Goal: Communication & Community: Answer question/provide support

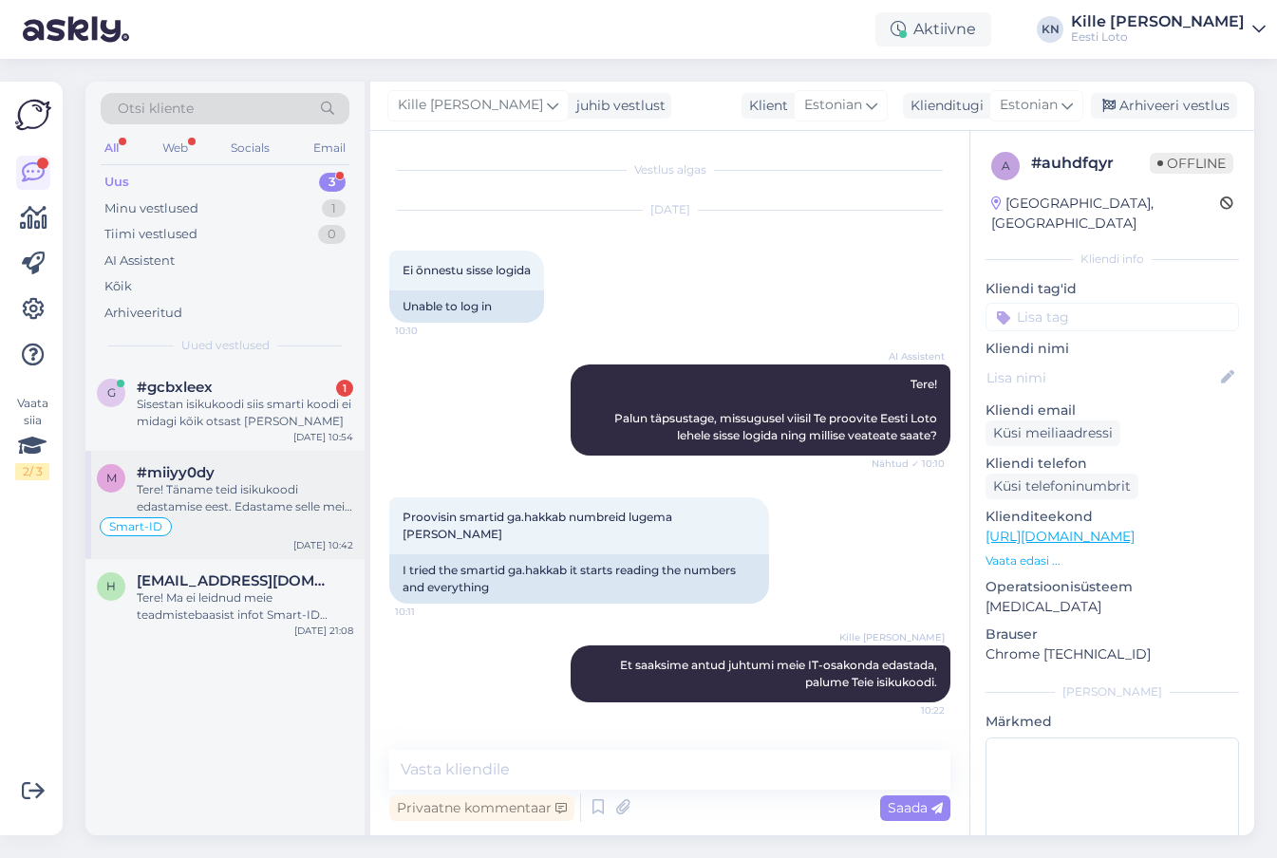
click at [258, 502] on div "Tere! Täname teid isikukoodi edastamise eest. Edastame selle meie IT-osakonnale…" at bounding box center [245, 498] width 216 height 34
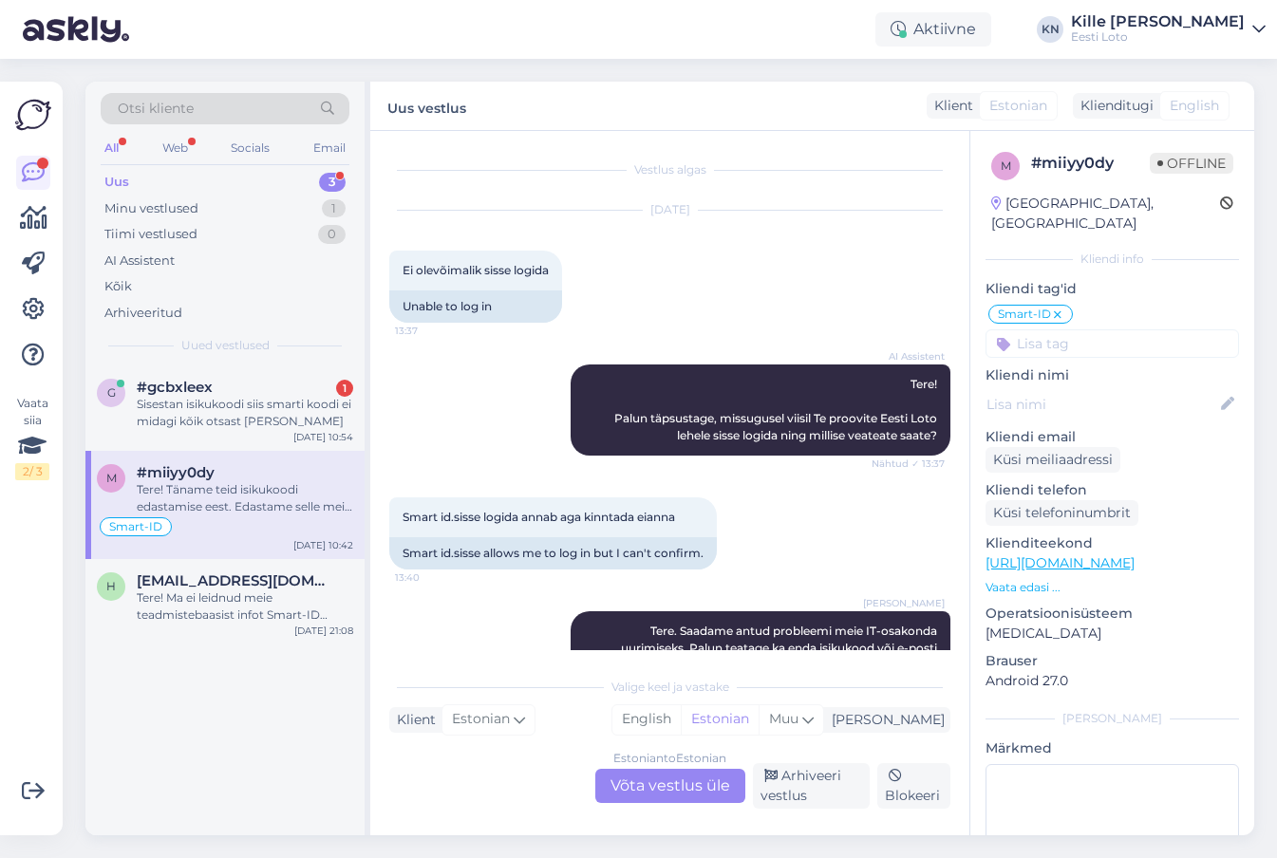
scroll to position [510, 0]
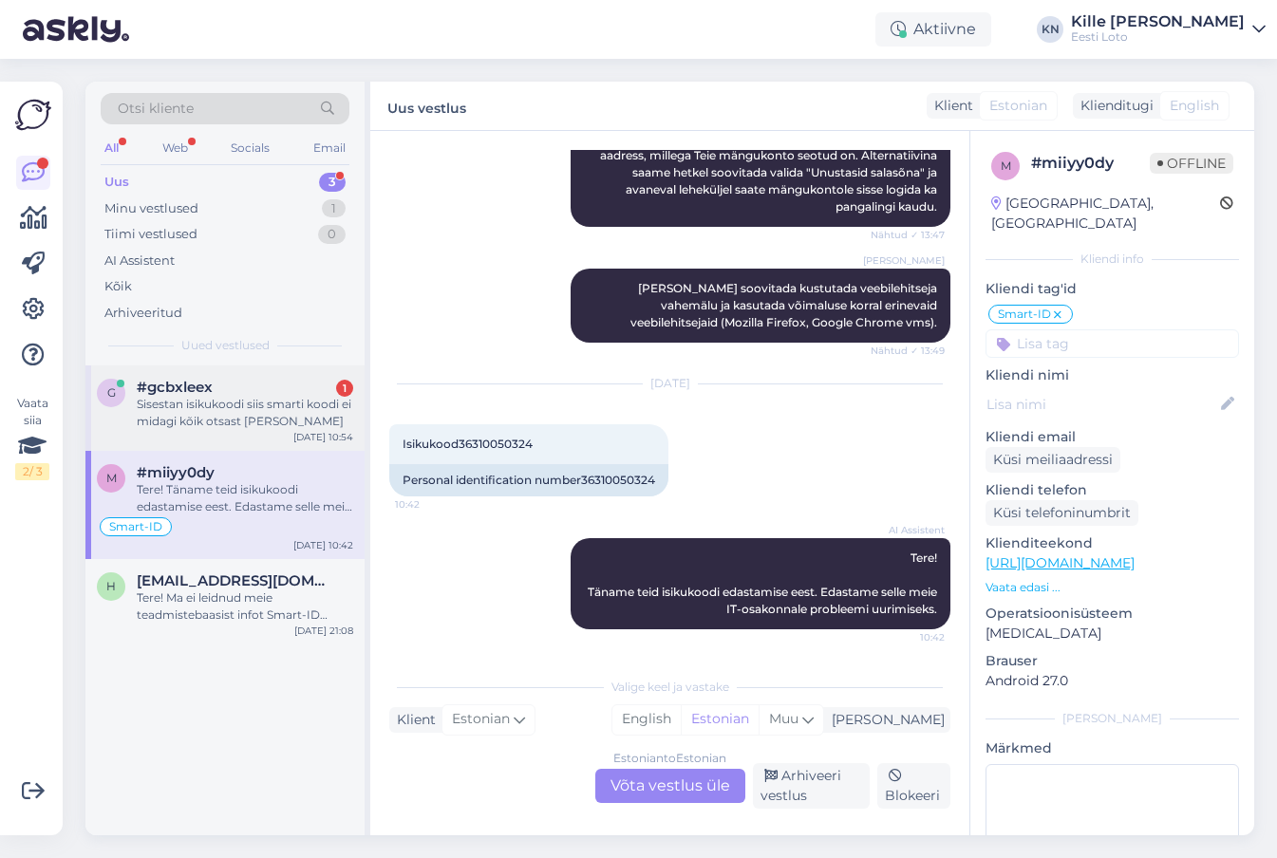
click at [266, 414] on div "Sisestan isikukoodi siis smarti koodi ei midagi kõik otsast [PERSON_NAME]" at bounding box center [245, 413] width 216 height 34
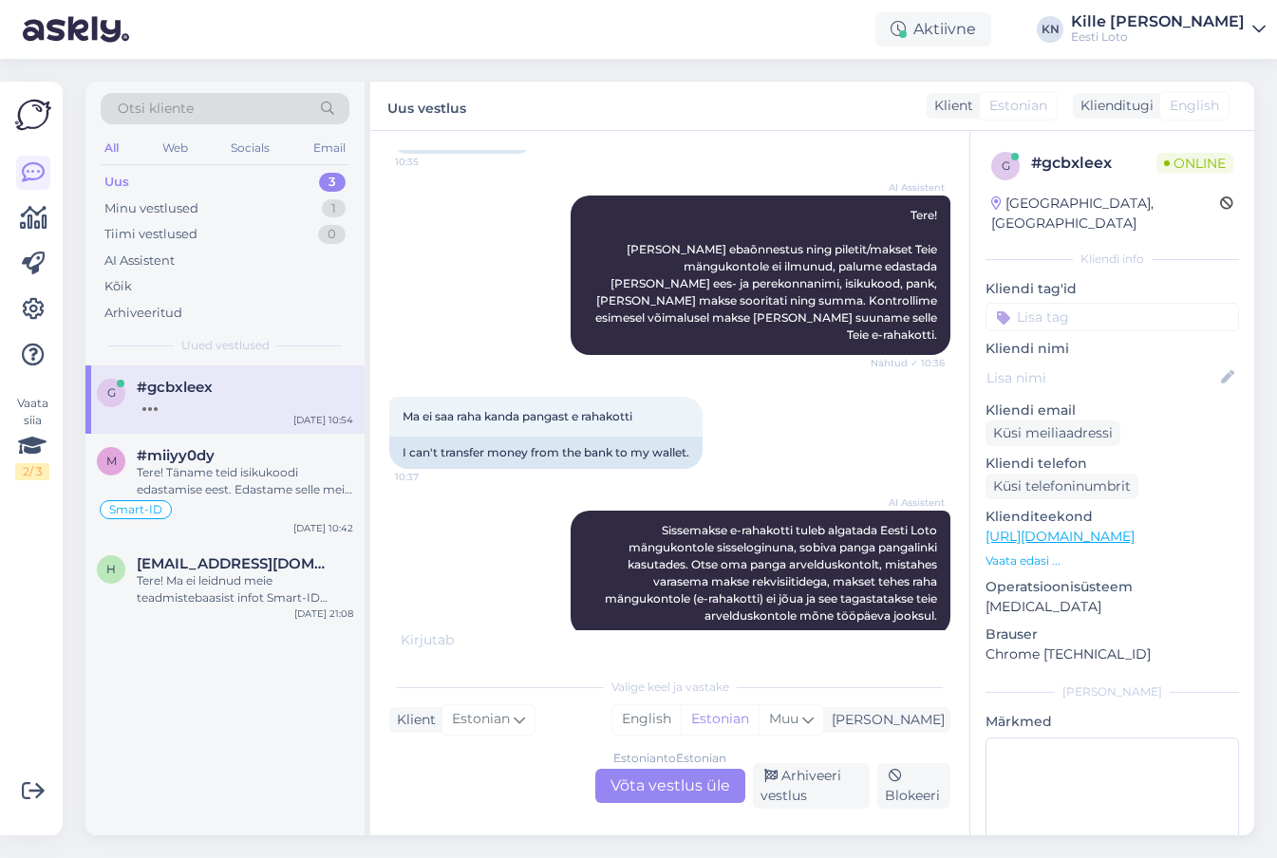
scroll to position [519, 0]
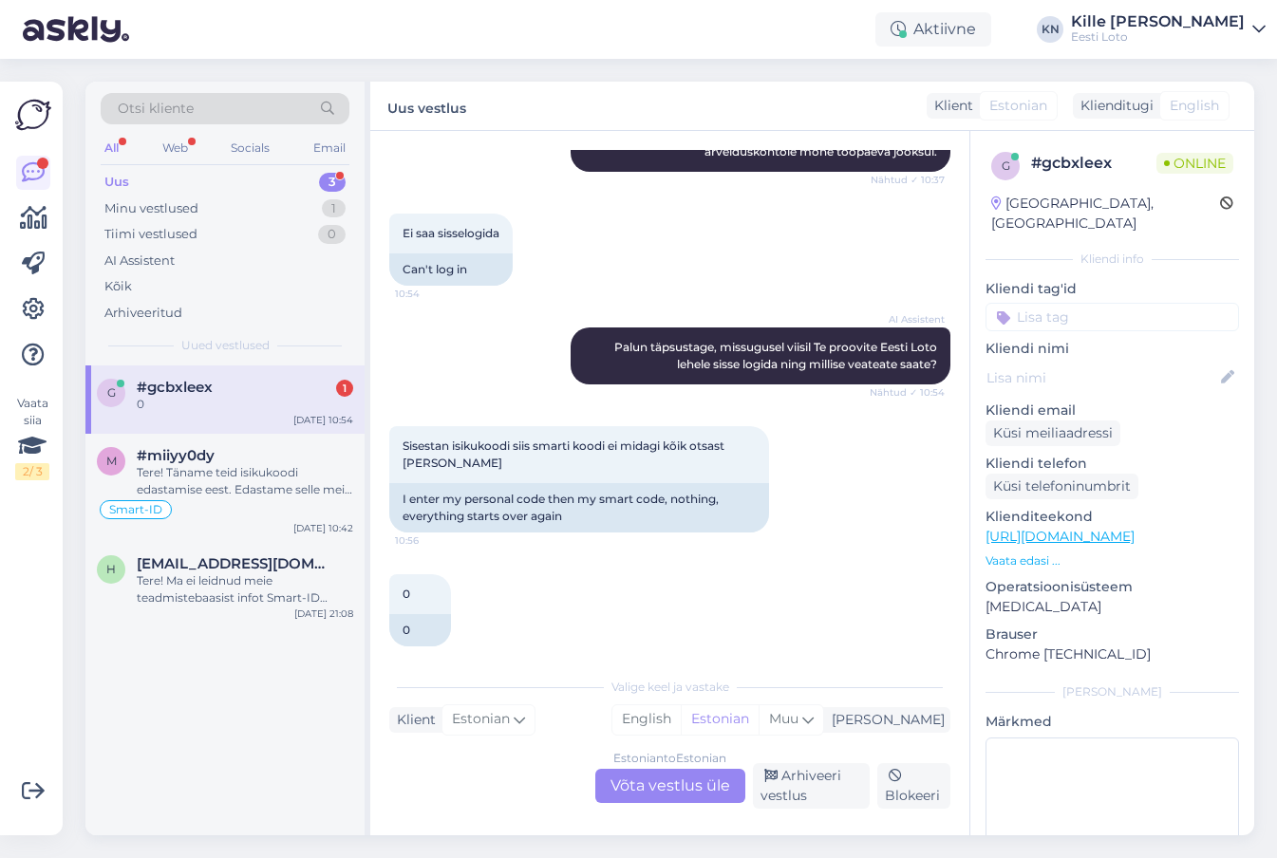
click at [664, 789] on div "Estonian to Estonian Võta vestlus üle" at bounding box center [670, 786] width 150 height 34
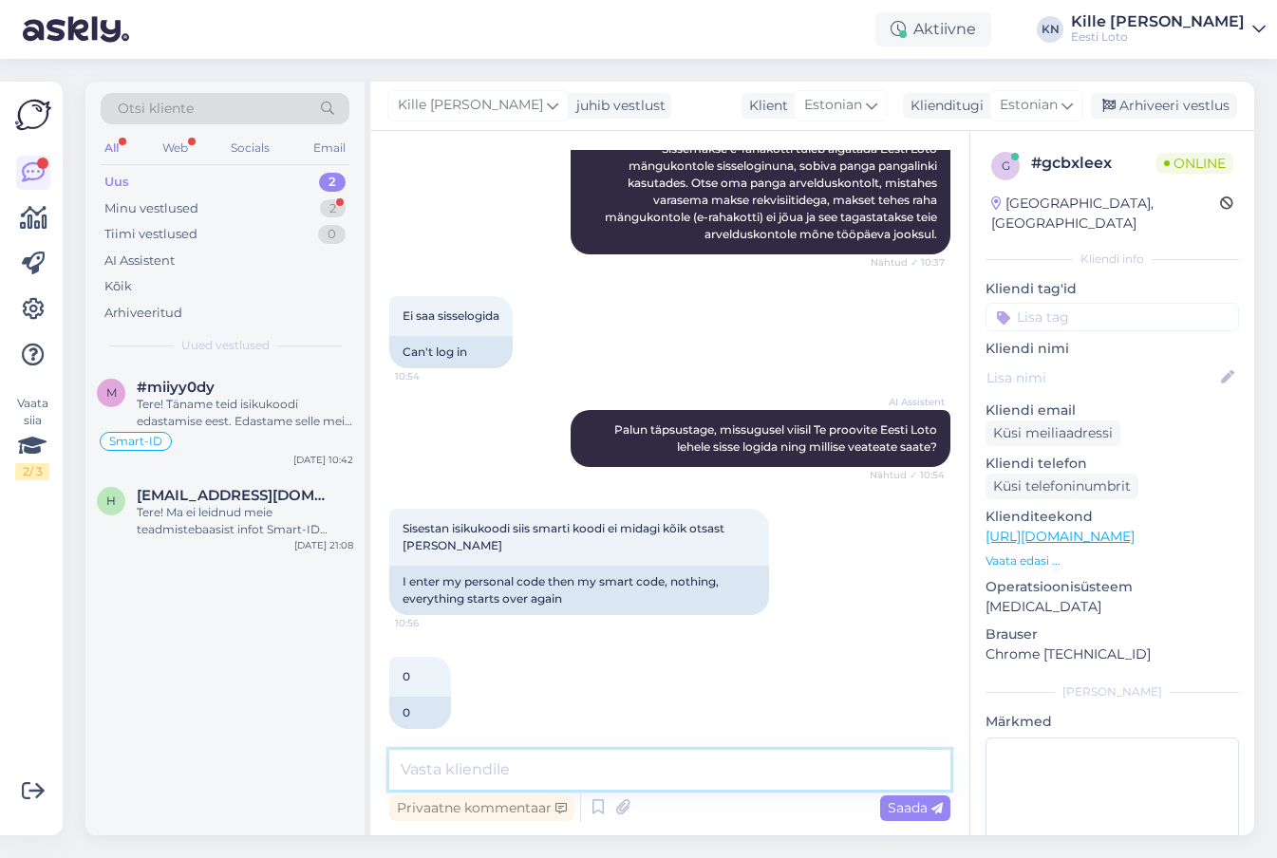
click at [611, 760] on textarea at bounding box center [669, 770] width 561 height 40
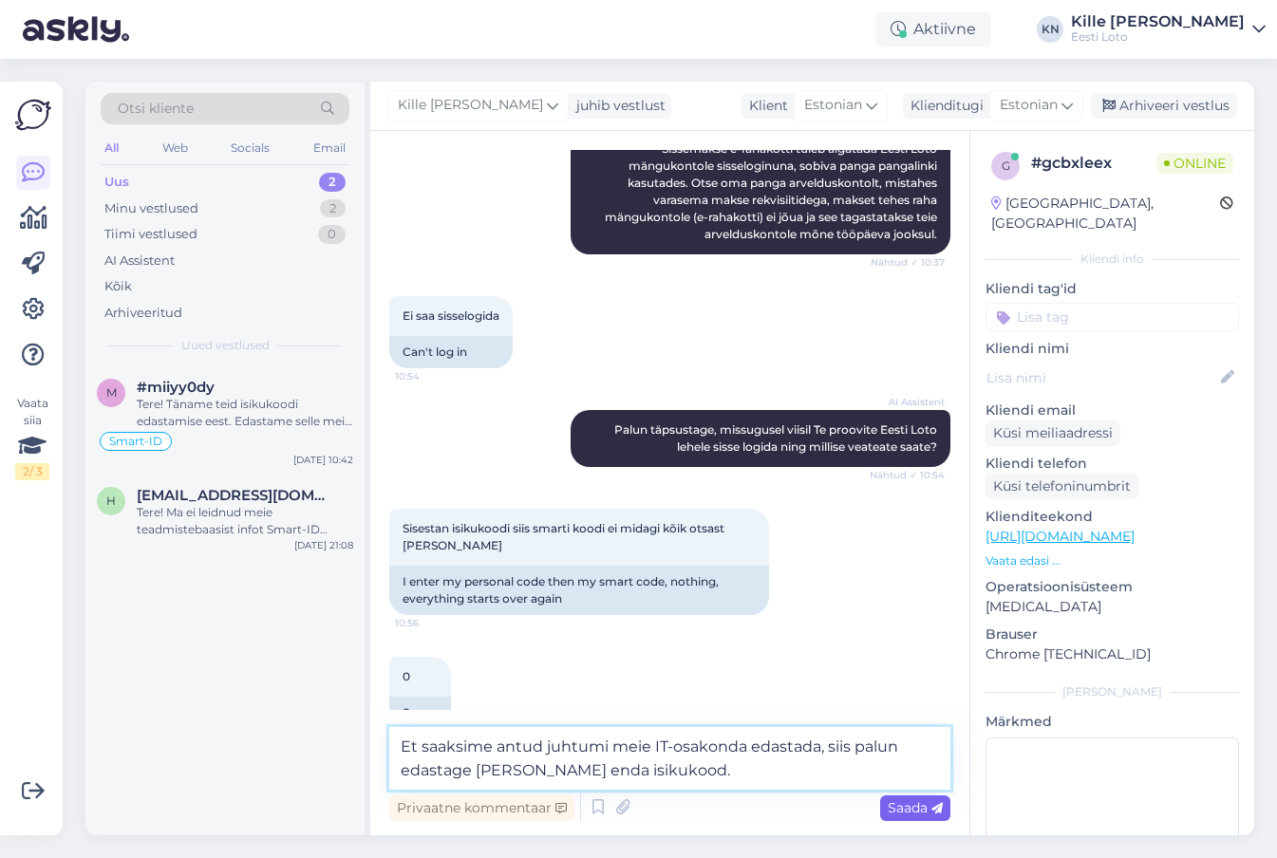
type textarea "Et saaksime antud juhtumi meie IT-osakonda edastada, siis palun edastage [PERSO…"
click at [898, 813] on span "Saada" at bounding box center [915, 807] width 55 height 17
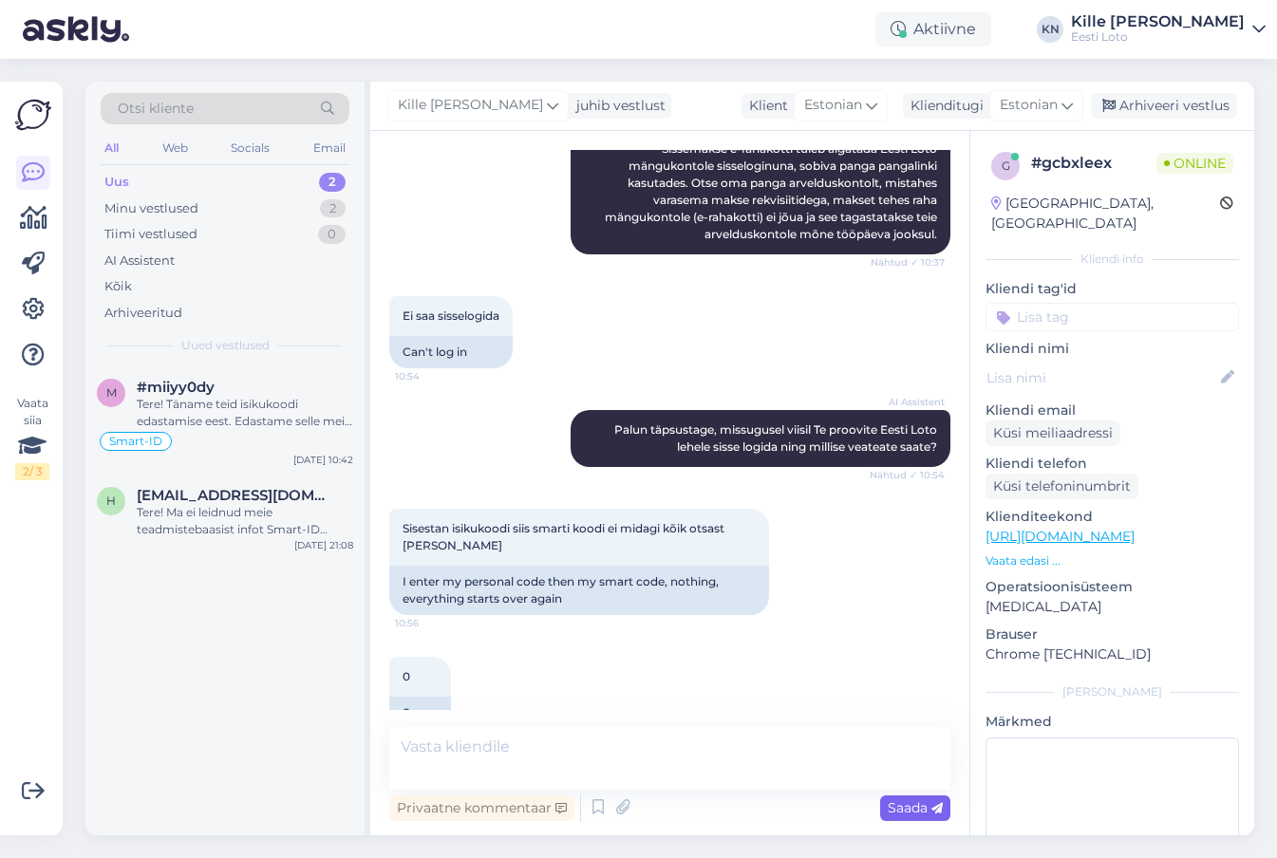
scroll to position [649, 0]
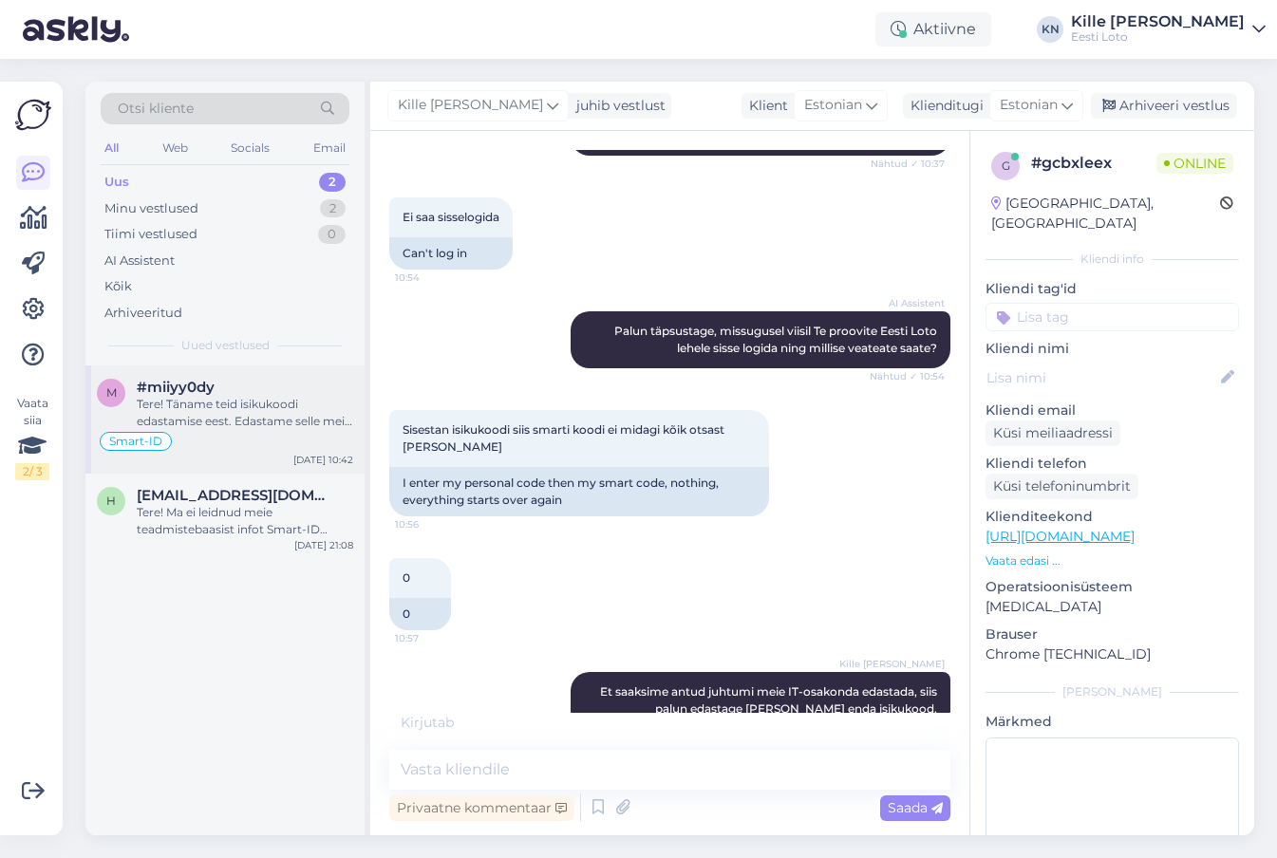
click at [226, 400] on div "Tere! Täname teid isikukoodi edastamise eest. Edastame selle meie IT-osakonnale…" at bounding box center [245, 413] width 216 height 34
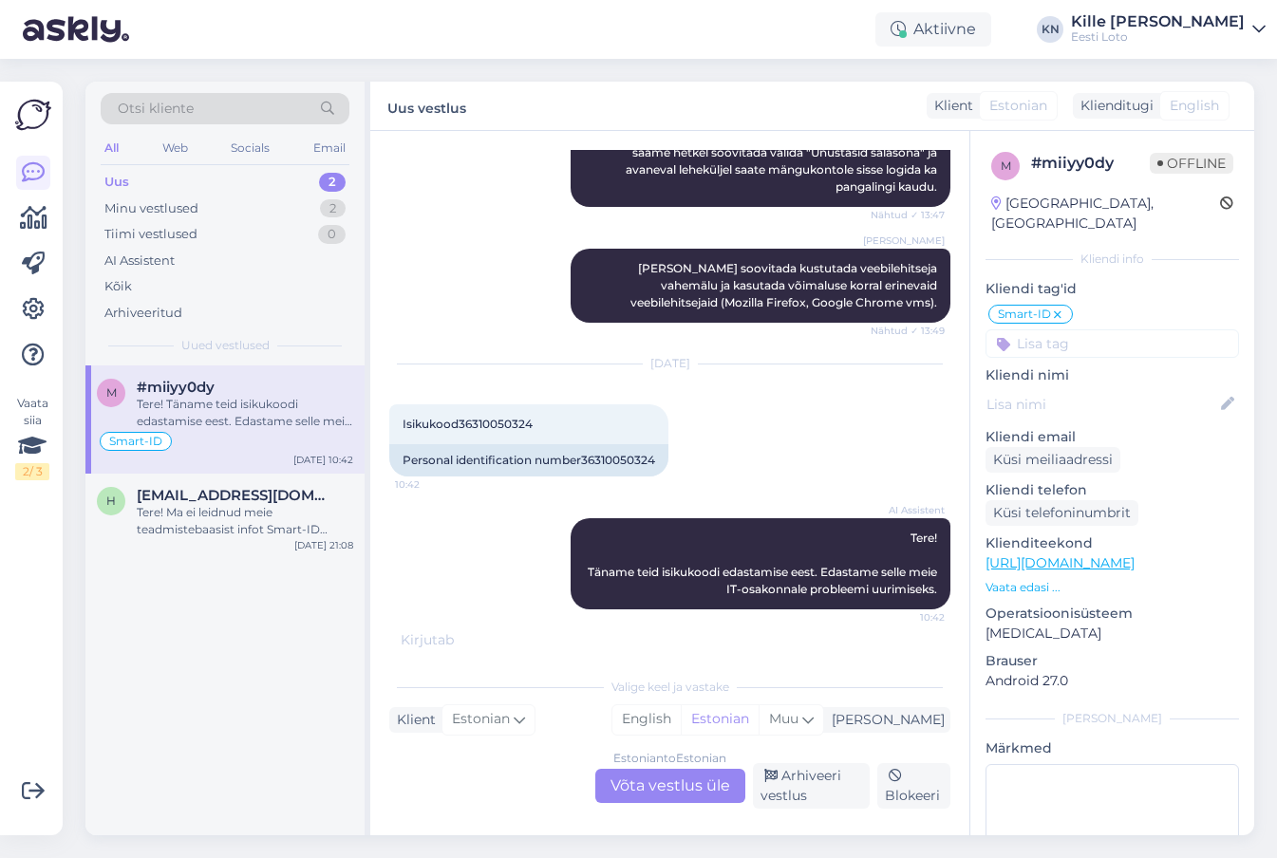
scroll to position [530, 0]
drag, startPoint x: 540, startPoint y: 422, endPoint x: 459, endPoint y: 423, distance: 81.7
click at [459, 423] on div "Isikukood36310050324 10:42" at bounding box center [528, 424] width 279 height 40
copy span "36310050324"
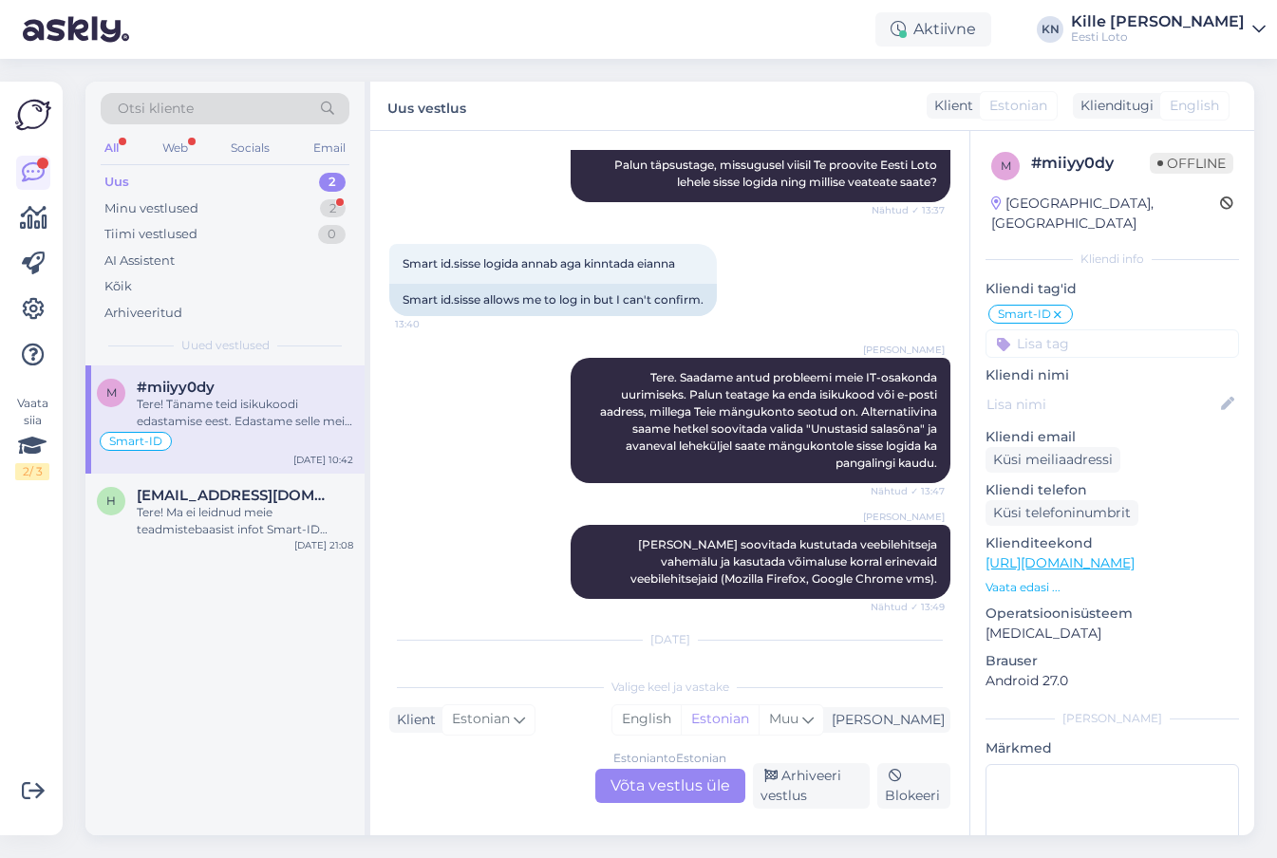
scroll to position [488, 0]
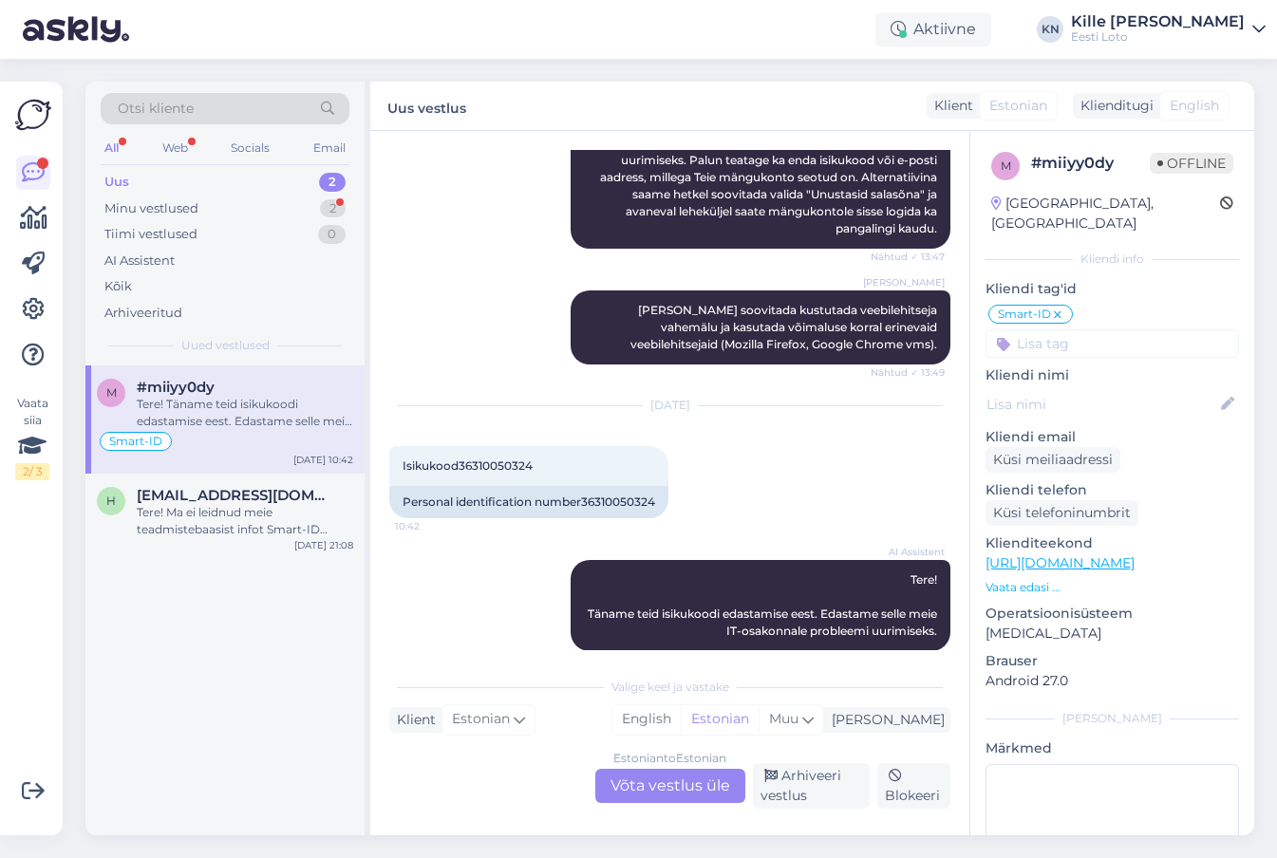
click at [1021, 624] on p "[MEDICAL_DATA]" at bounding box center [1111, 634] width 253 height 20
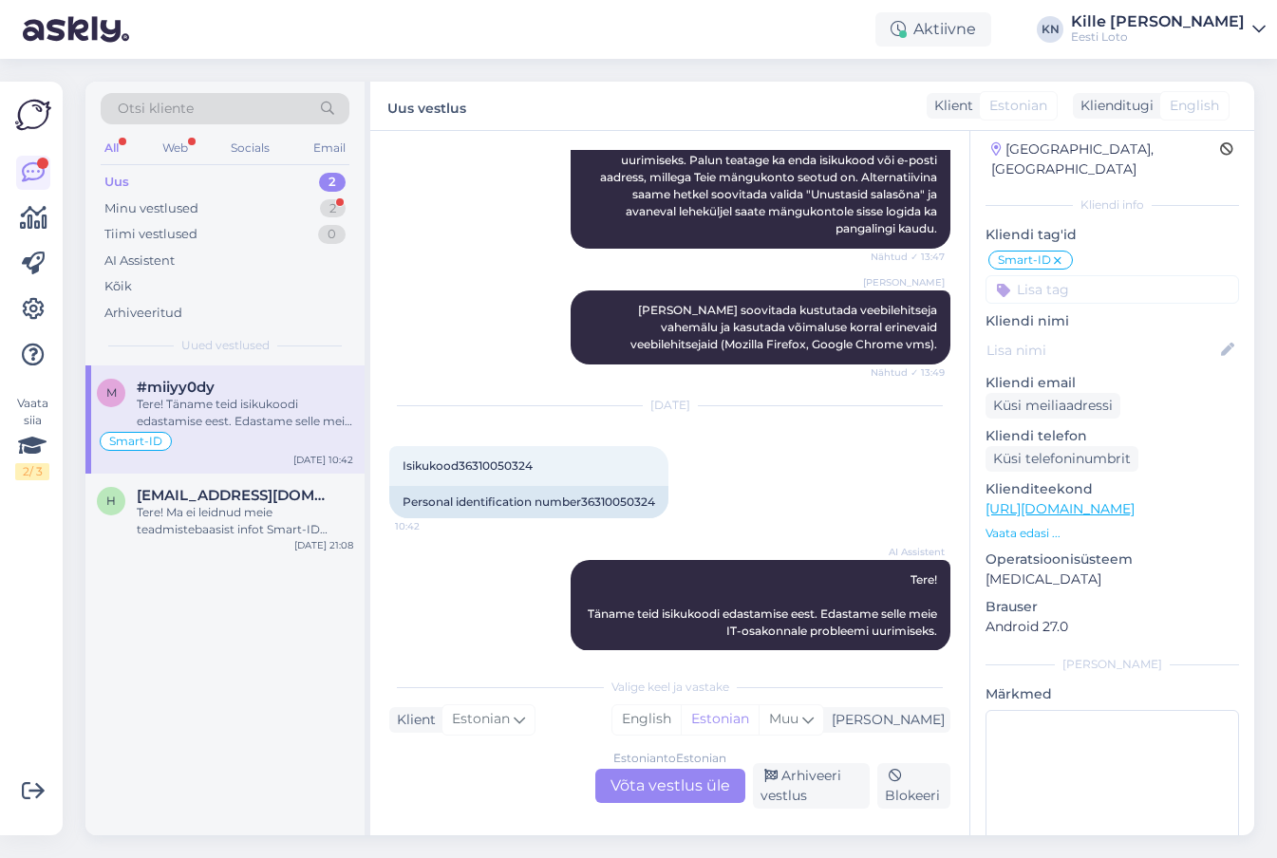
scroll to position [60, 0]
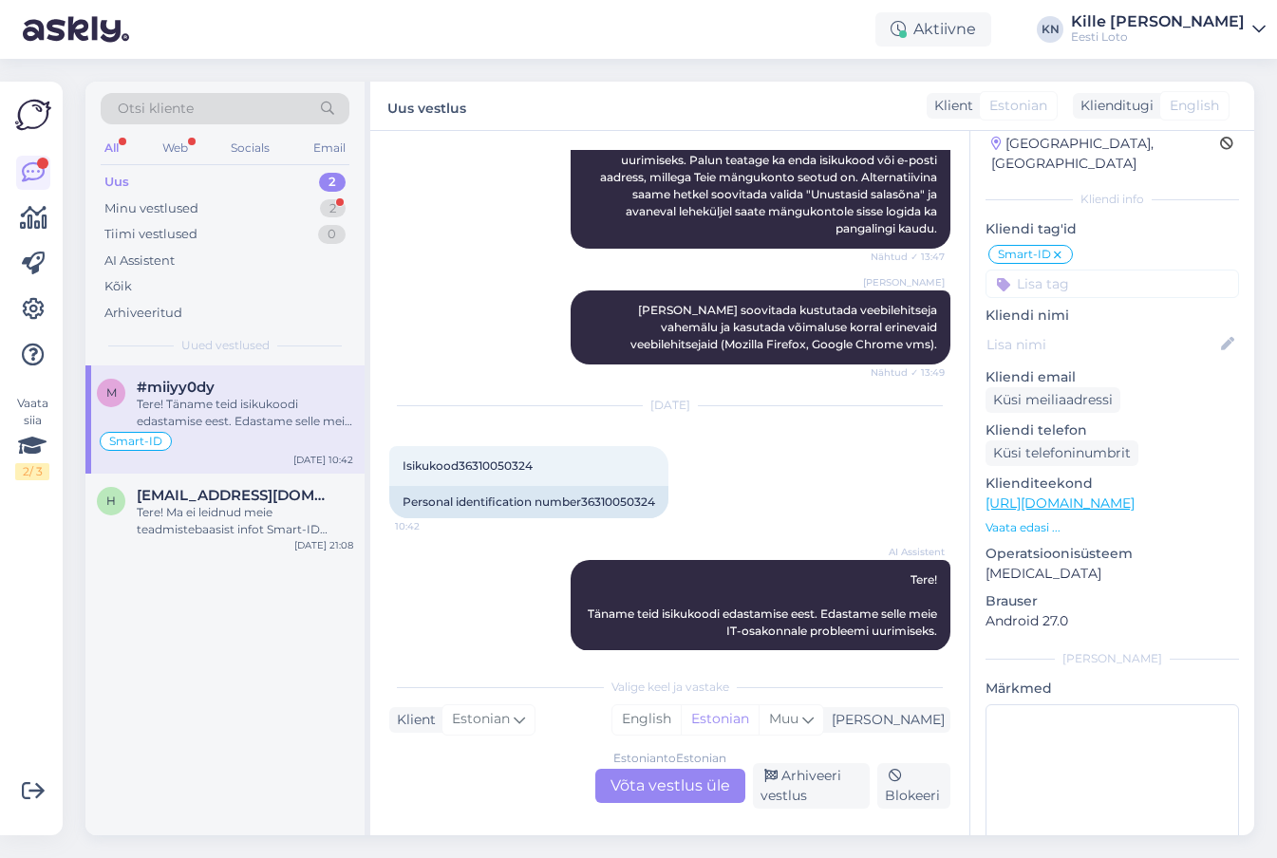
click at [1060, 544] on p "Operatsioonisüsteem" at bounding box center [1111, 554] width 253 height 20
drag, startPoint x: 1094, startPoint y: 599, endPoint x: 978, endPoint y: 541, distance: 129.5
click at [985, 611] on p "Android 27.0" at bounding box center [1111, 621] width 253 height 20
copy div "Operatsioonisüsteem [MEDICAL_DATA] [PERSON_NAME] Android 27.0"
click at [1124, 591] on p "Brauser" at bounding box center [1111, 601] width 253 height 20
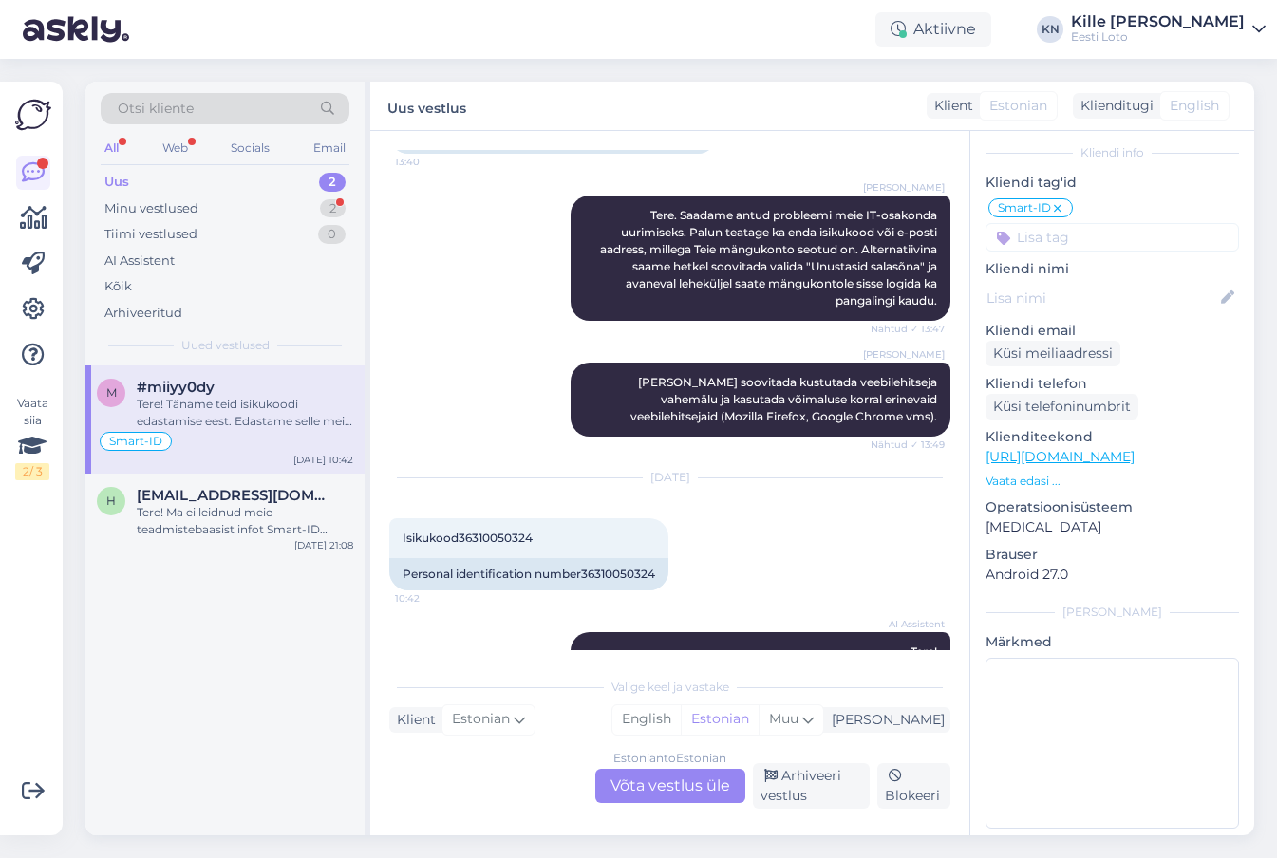
scroll to position [510, 0]
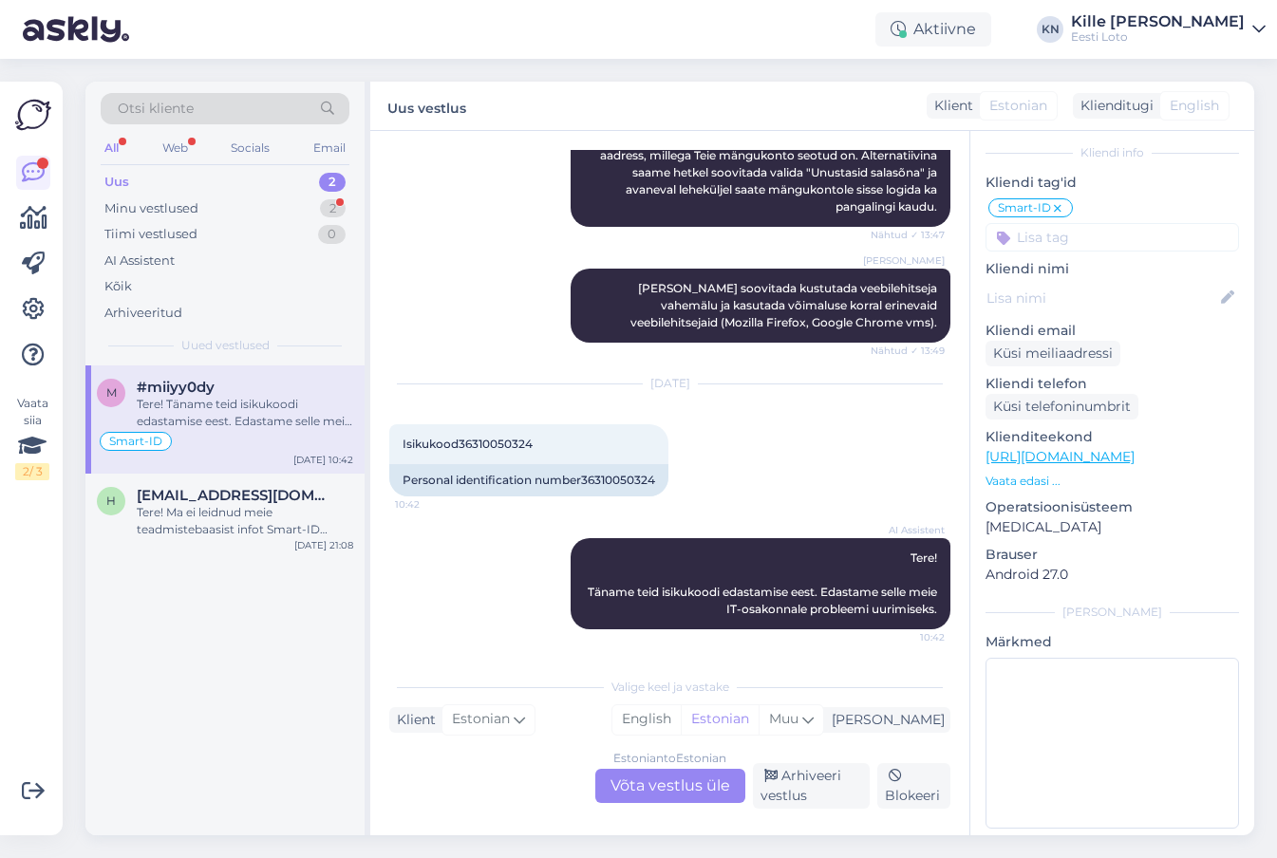
click at [619, 780] on div "Estonian to Estonian Võta vestlus üle" at bounding box center [670, 786] width 150 height 34
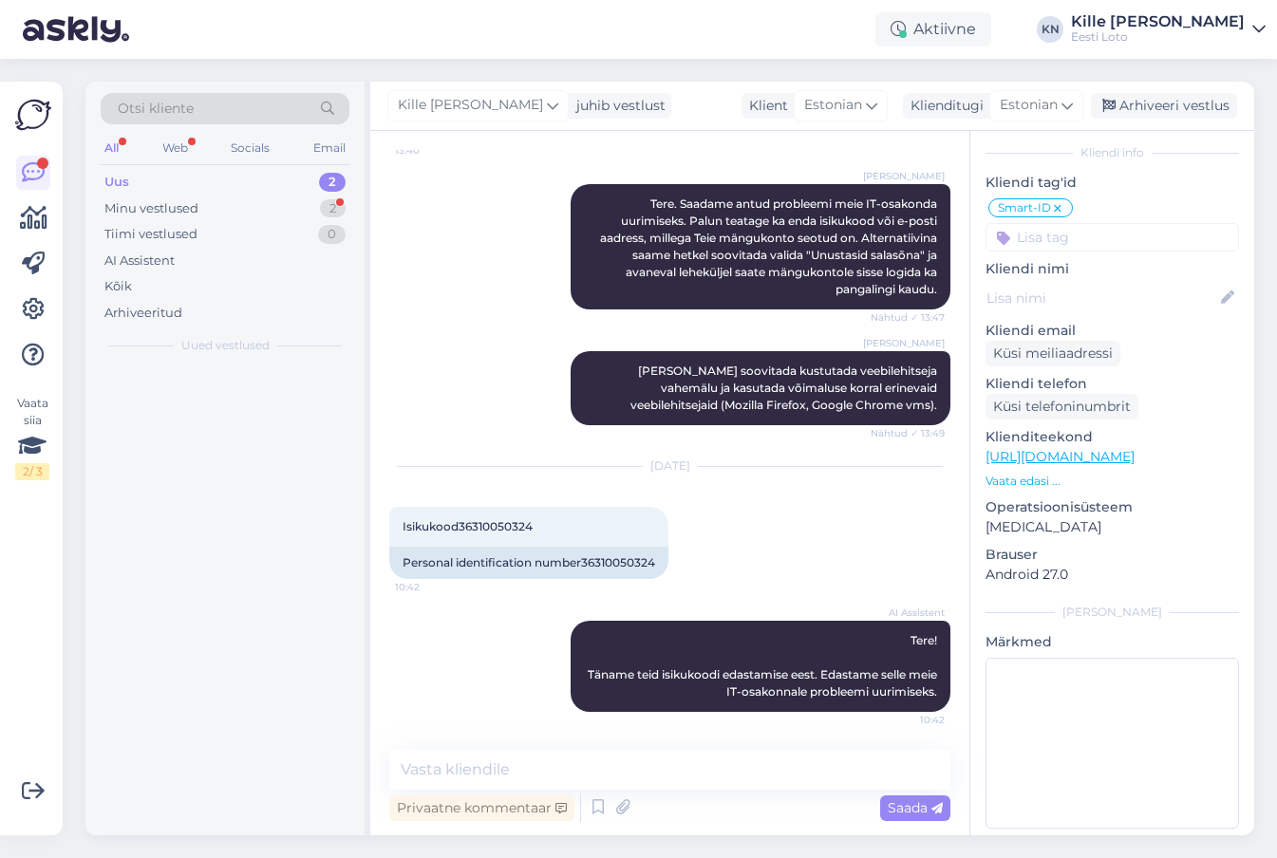
scroll to position [427, 0]
click at [214, 415] on div "Tere! Ma ei leidnud meie teadmistebaasist infot Smart-ID kasutamise piirangute …" at bounding box center [245, 413] width 216 height 34
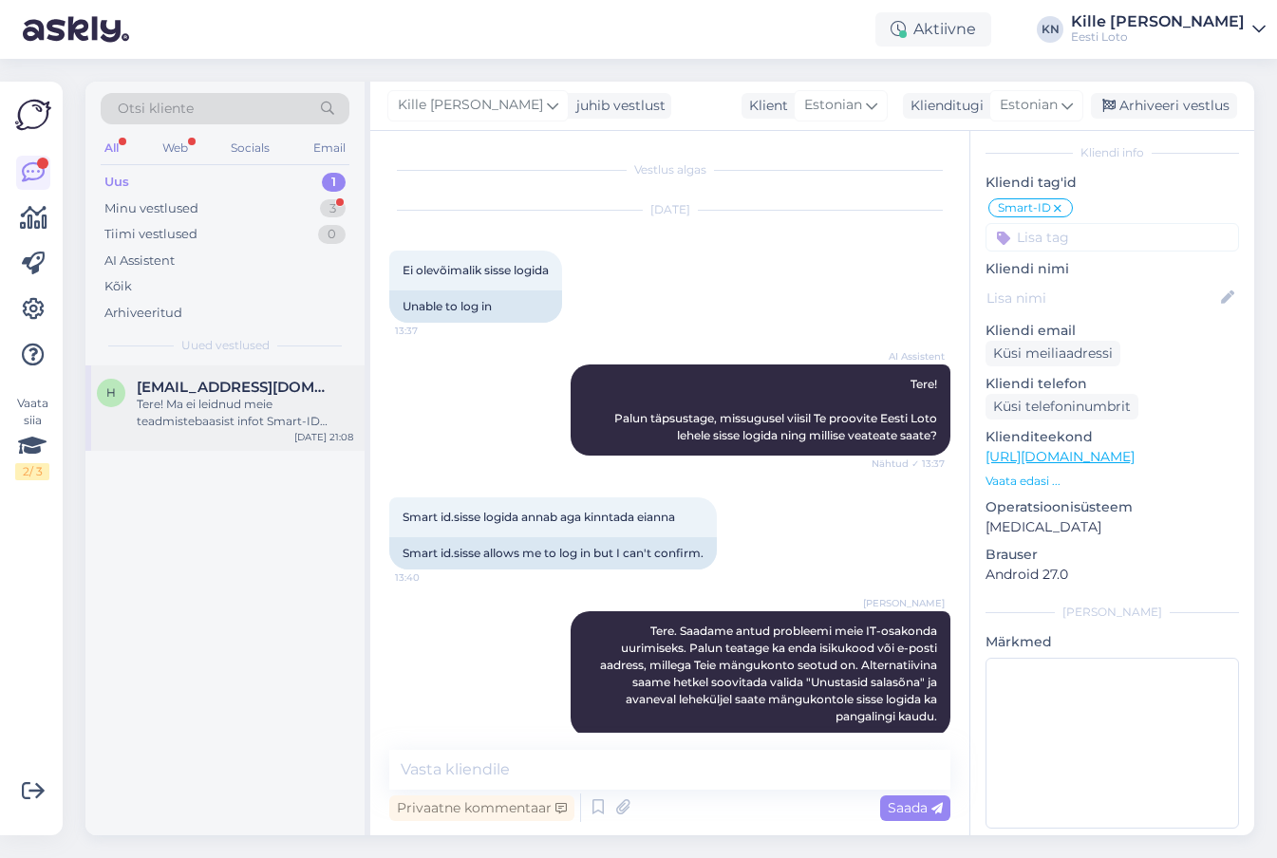
scroll to position [74, 0]
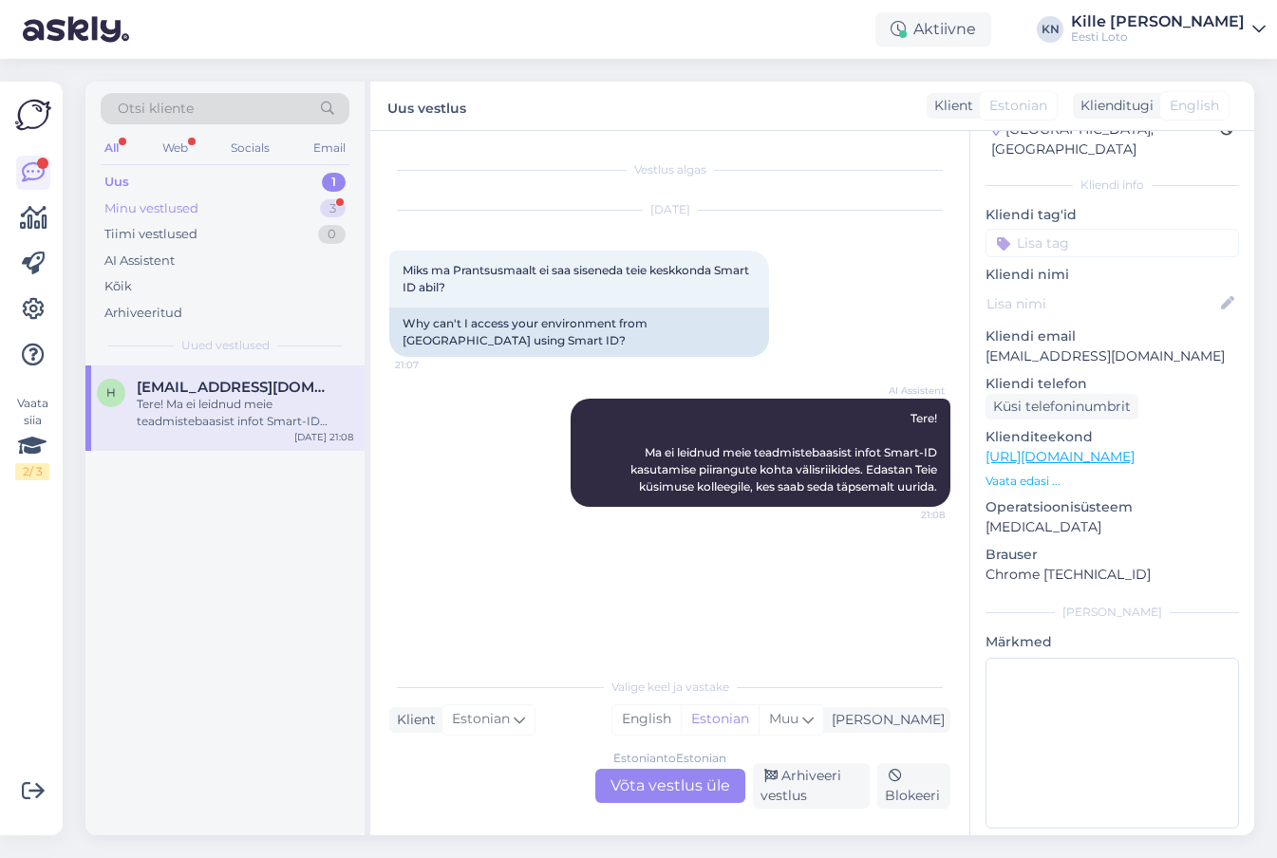
click at [189, 212] on div "Minu vestlused" at bounding box center [151, 208] width 94 height 19
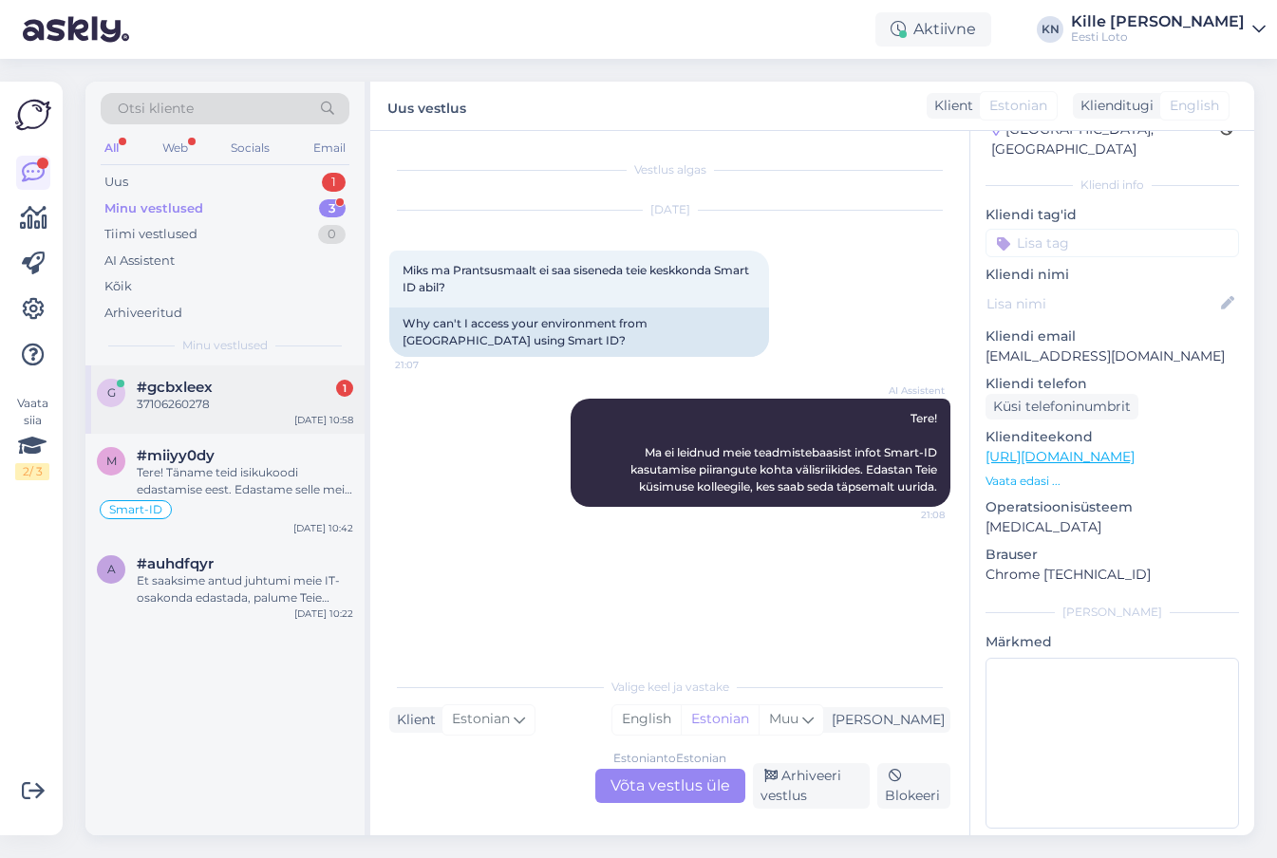
click at [201, 392] on span "#gcbxleex" at bounding box center [175, 387] width 76 height 17
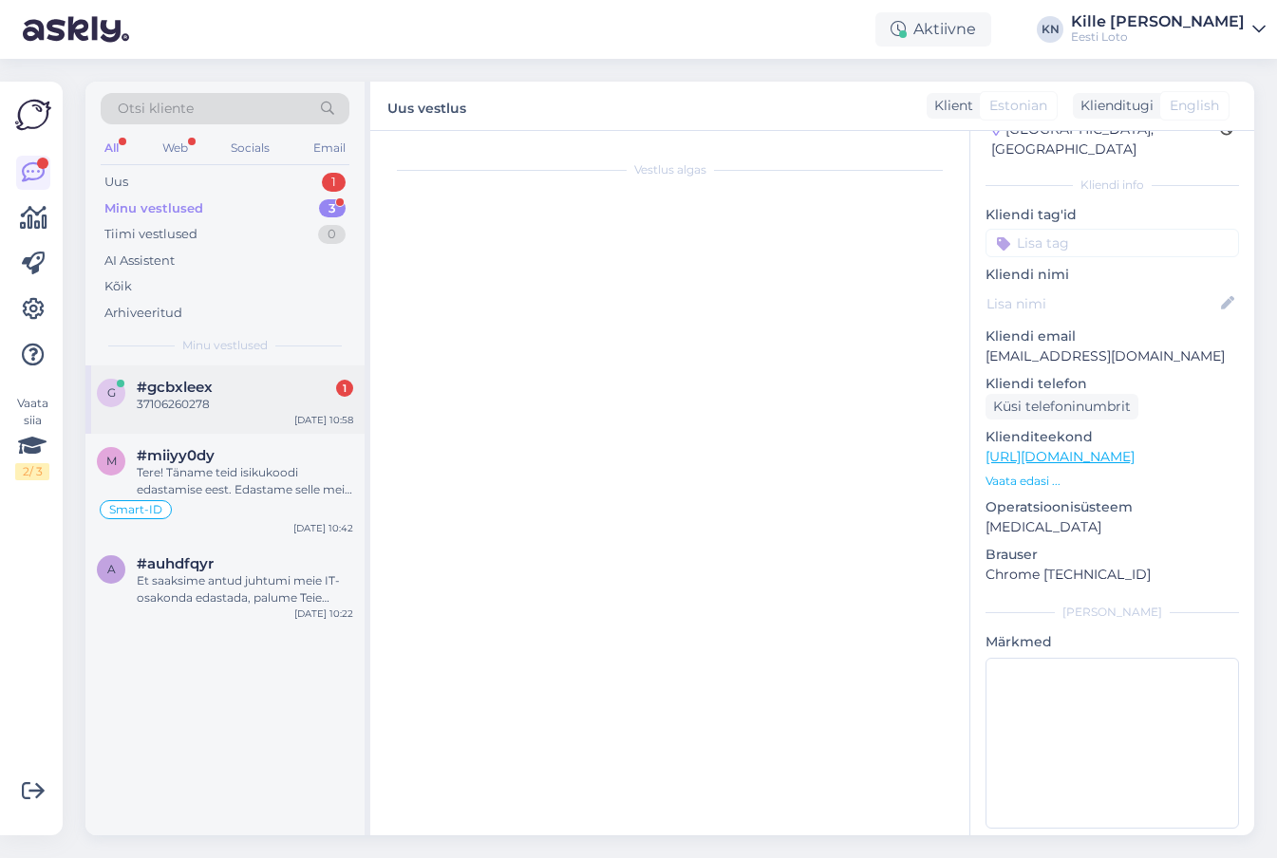
scroll to position [731, 0]
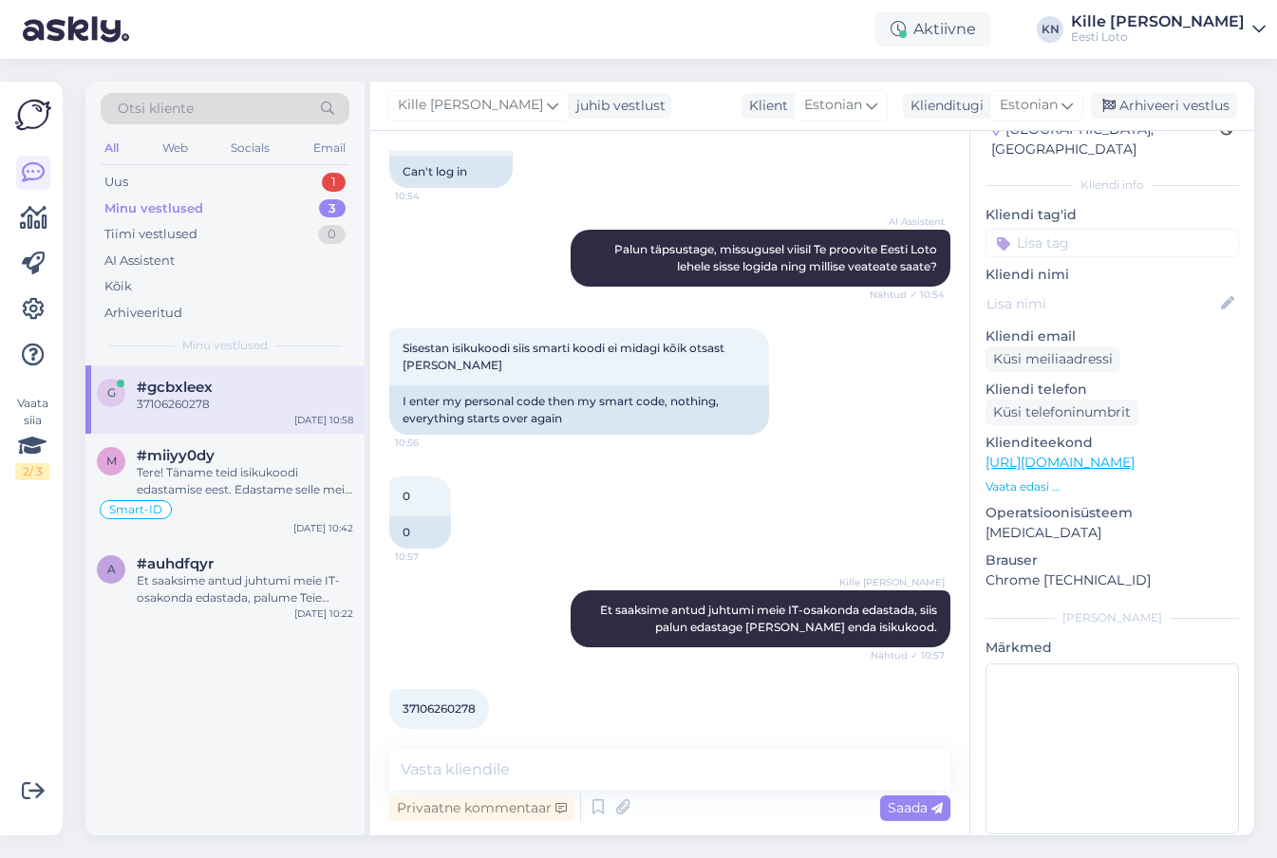
click at [432, 702] on span "37106260278" at bounding box center [439, 709] width 73 height 14
copy span "37106260278"
drag, startPoint x: 1105, startPoint y: 571, endPoint x: 972, endPoint y: 498, distance: 151.2
click at [985, 571] on p "Chrome [TECHNICAL_ID]" at bounding box center [1111, 581] width 253 height 20
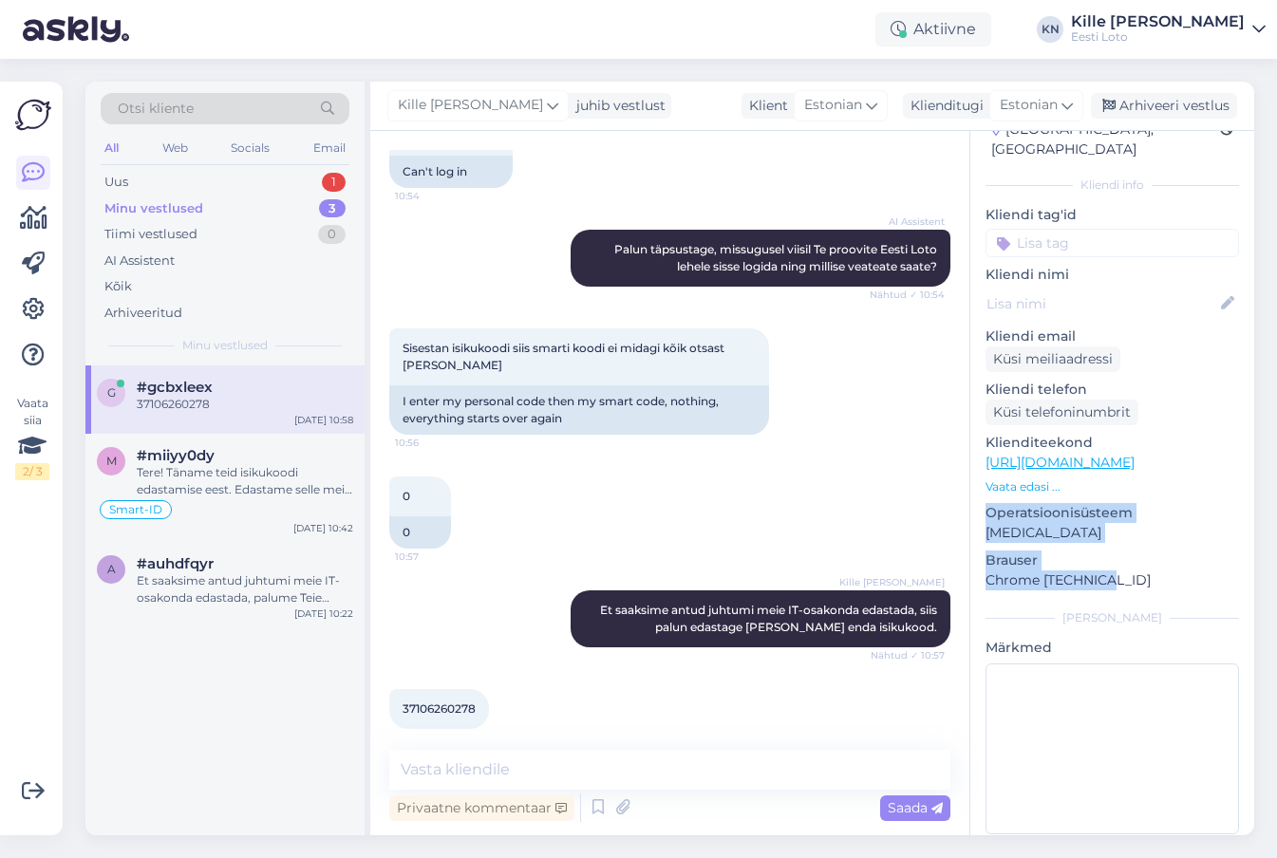
copy div "Operatsioonisüsteem [MEDICAL_DATA] [PERSON_NAME] Chrome [TECHNICAL_ID]"
click at [195, 274] on div "Kõik" at bounding box center [225, 286] width 249 height 27
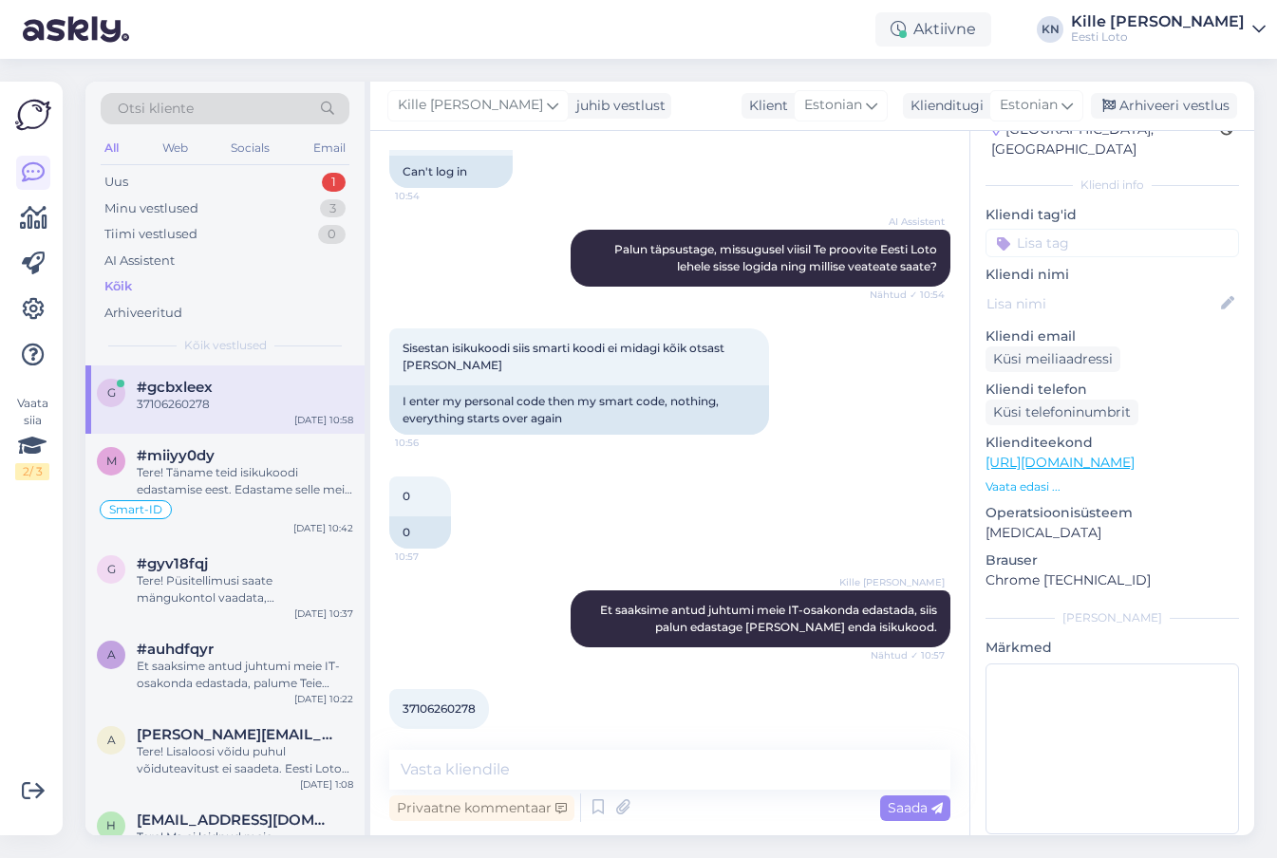
click at [160, 421] on div "g #gcbxleex 37106260278 [DATE] 10:58" at bounding box center [224, 400] width 279 height 68
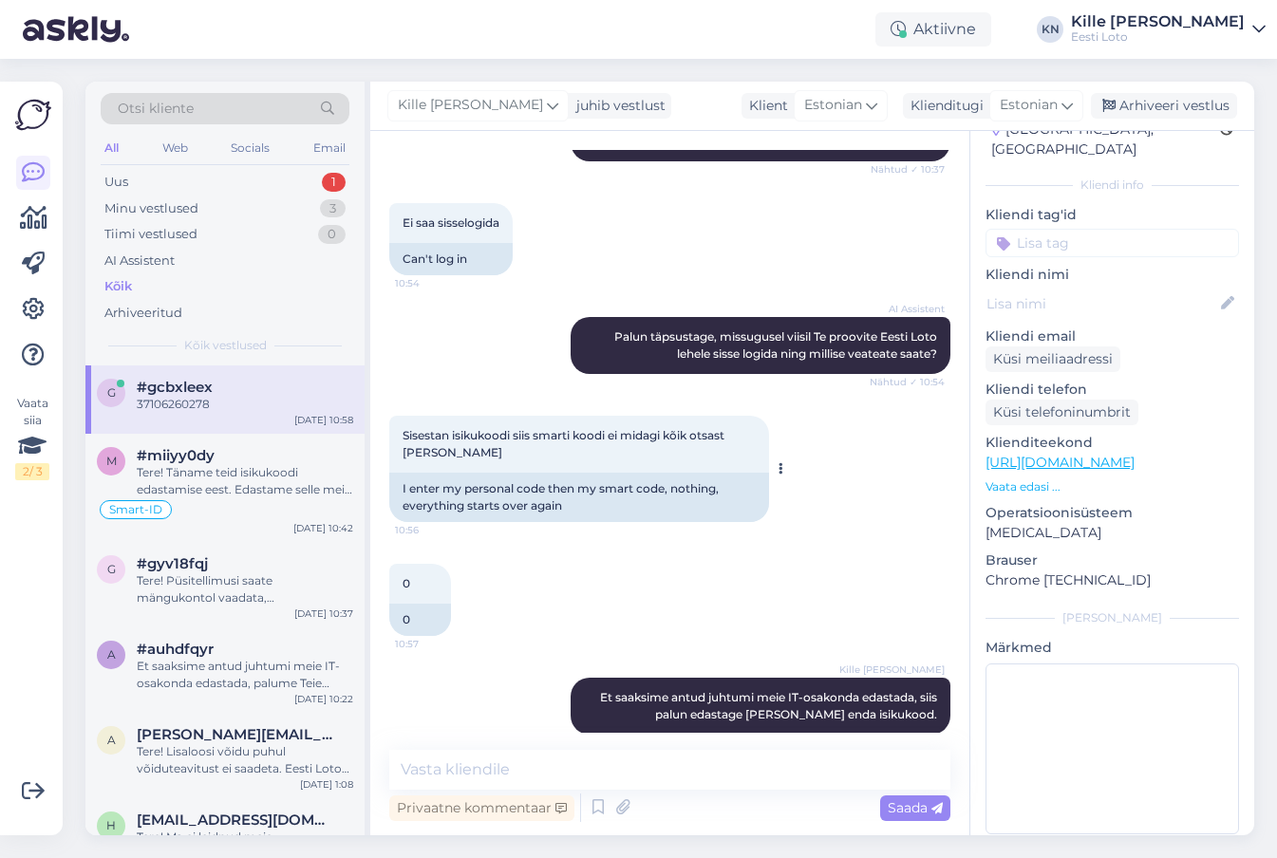
scroll to position [647, 0]
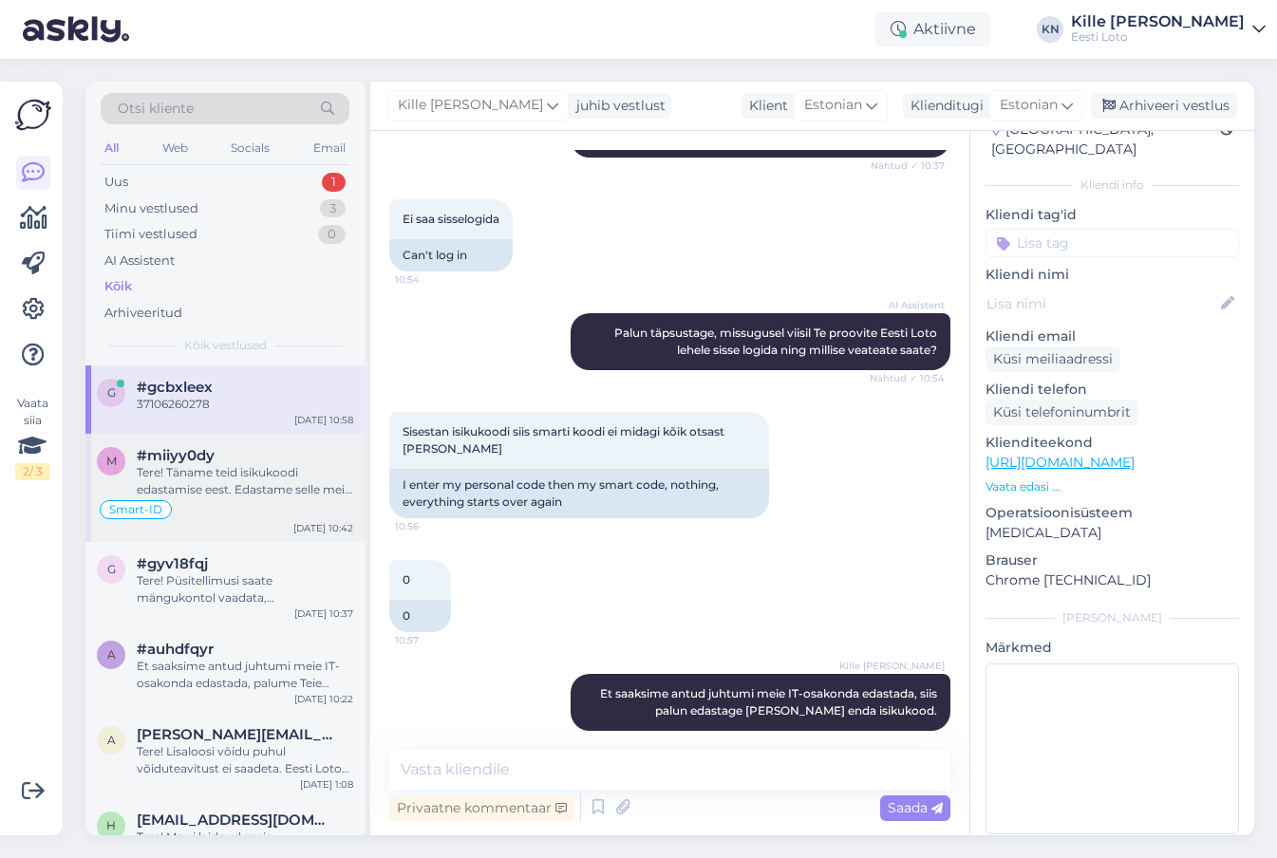
click at [228, 462] on div "#miiyy0dy" at bounding box center [245, 455] width 216 height 17
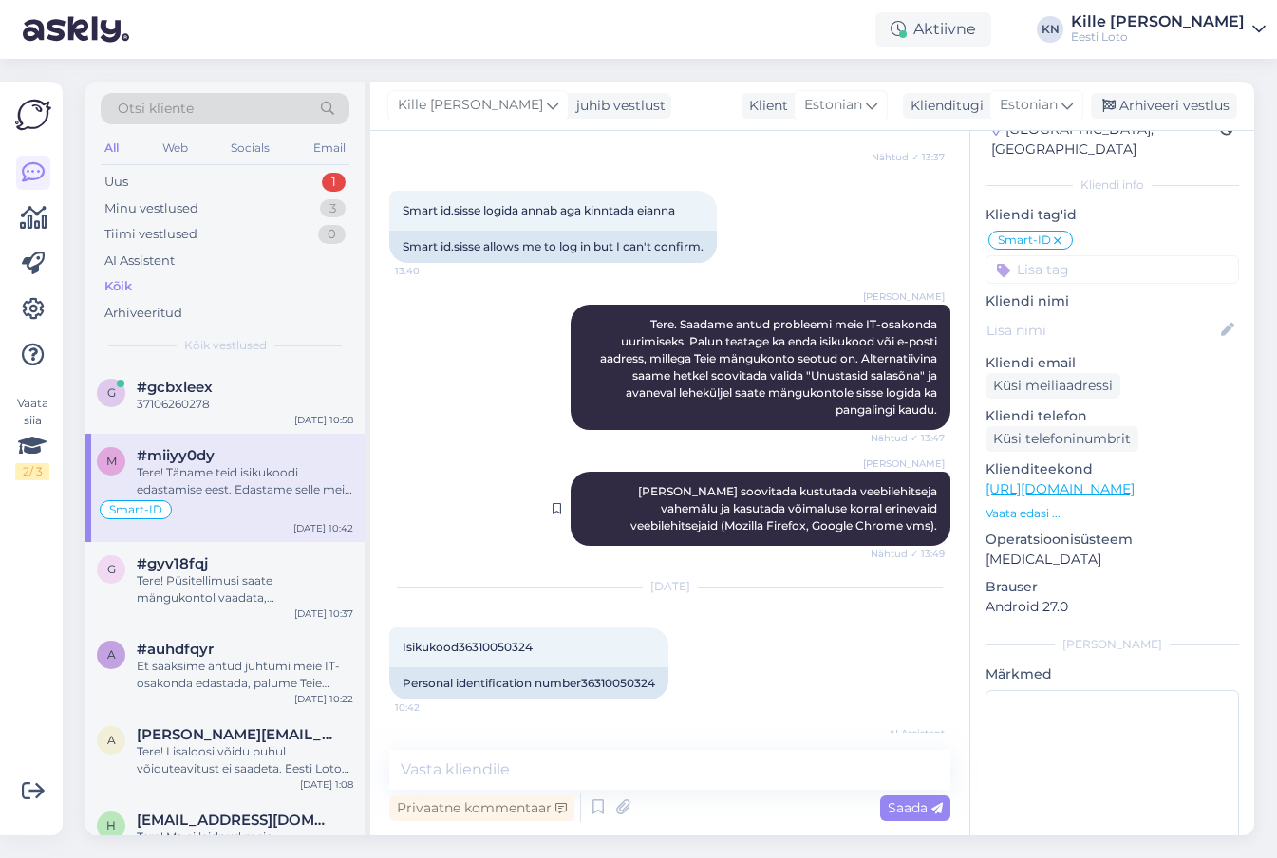
scroll to position [306, 0]
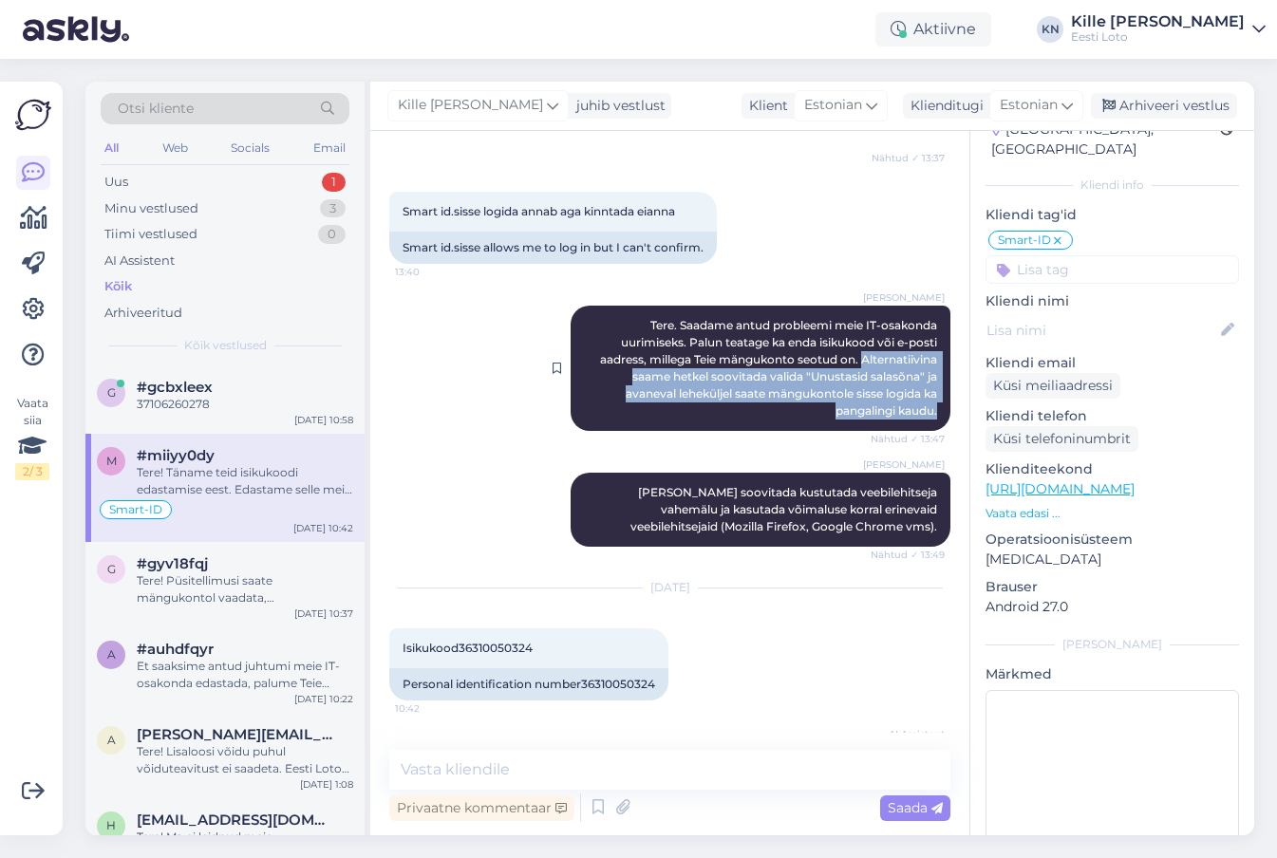
drag, startPoint x: 943, startPoint y: 410, endPoint x: 859, endPoint y: 362, distance: 96.6
click at [859, 362] on div "[PERSON_NAME] Tere. Saadame antud probleemi meie IT-osakonda uurimiseks. Palun …" at bounding box center [761, 368] width 380 height 125
copy span "Alternatiivina saame hetkel soovitada valida "Unustasid salasõna" ja avaneval l…"
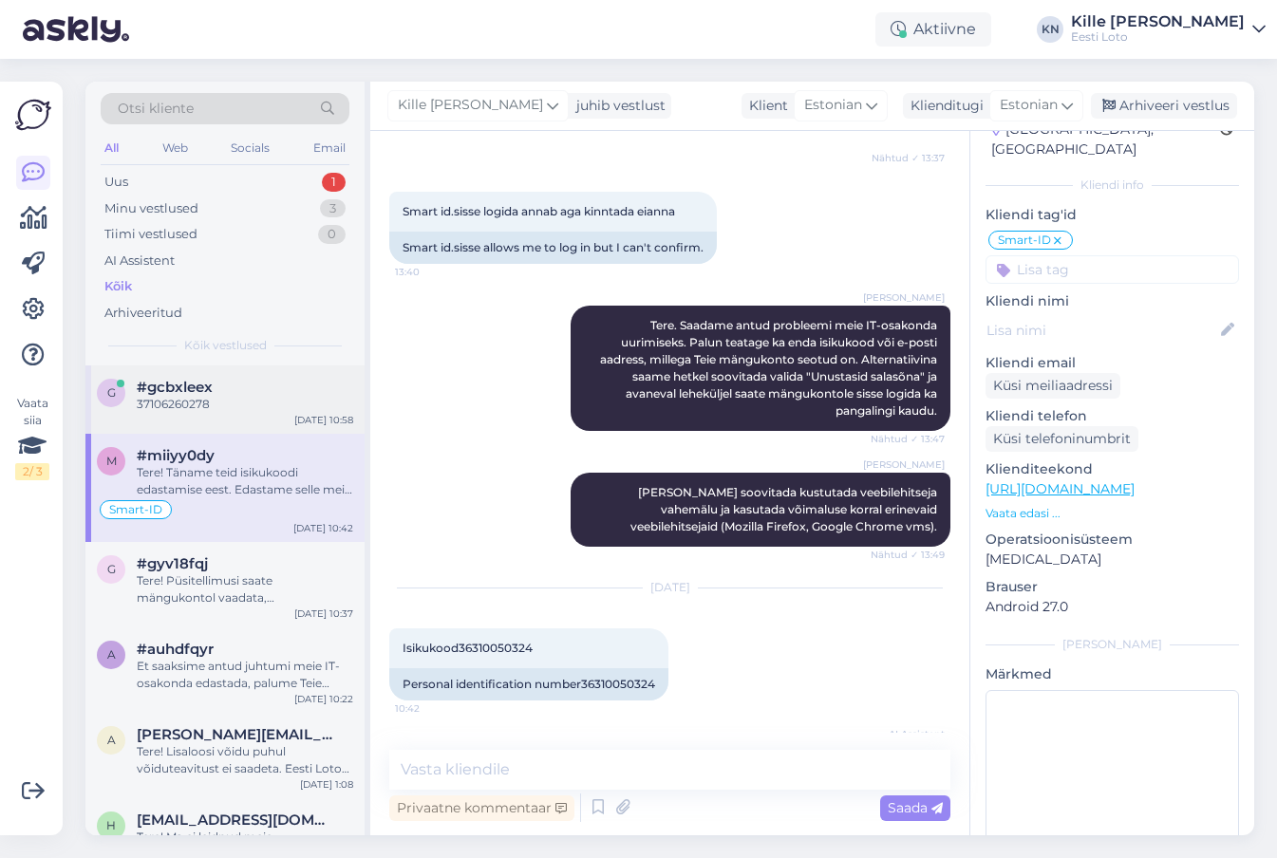
click at [236, 393] on div "#gcbxleex" at bounding box center [245, 387] width 216 height 17
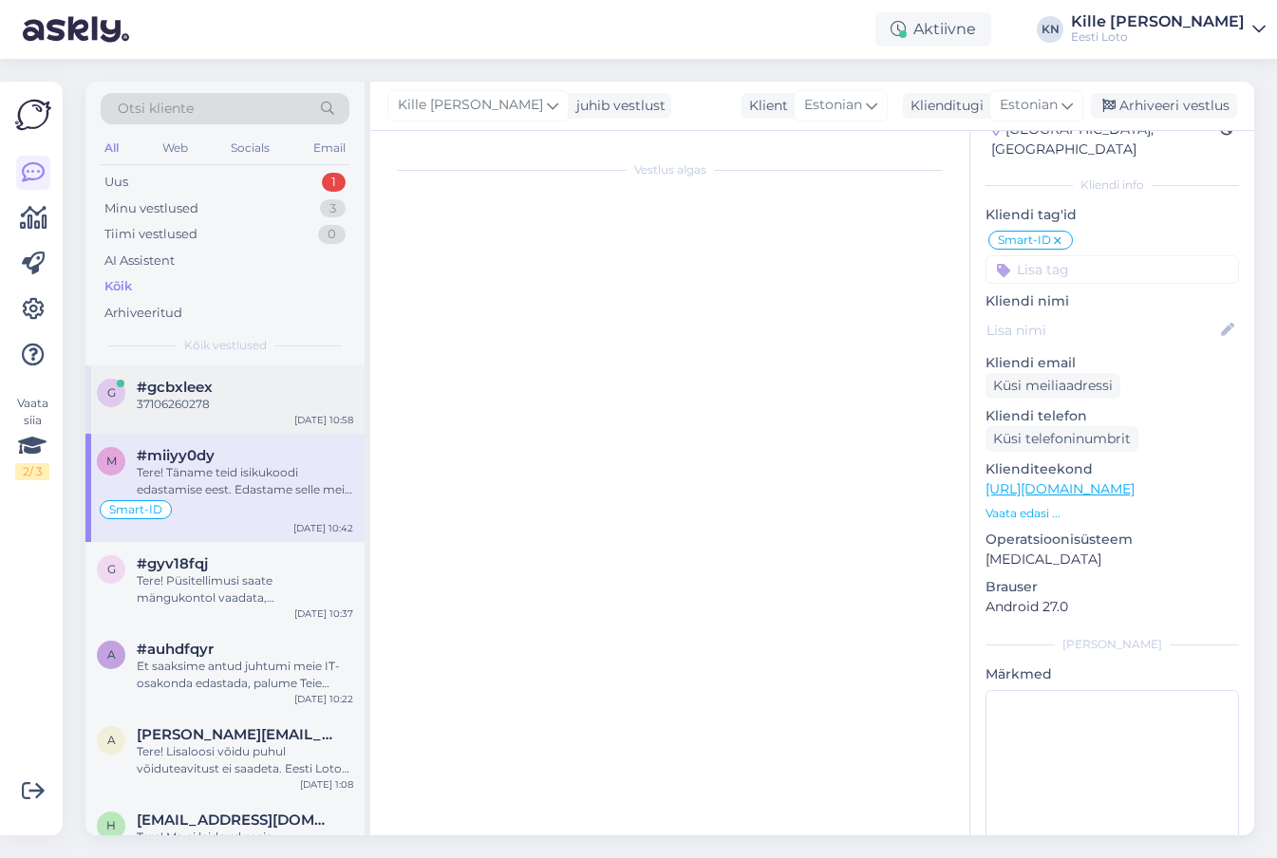
scroll to position [731, 0]
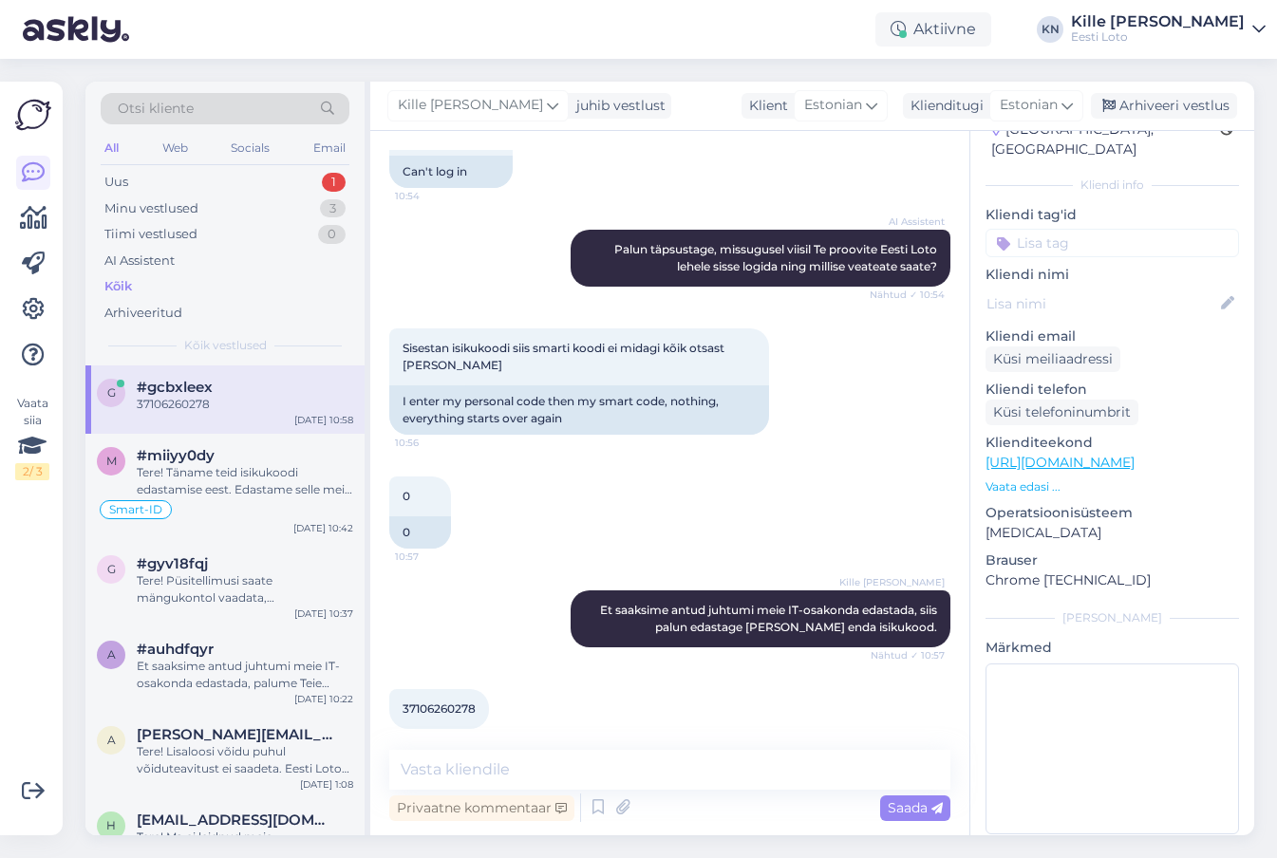
click at [1099, 236] on input at bounding box center [1111, 243] width 253 height 28
type input "sma"
click at [1187, 290] on span "Smart-ID" at bounding box center [1180, 295] width 53 height 11
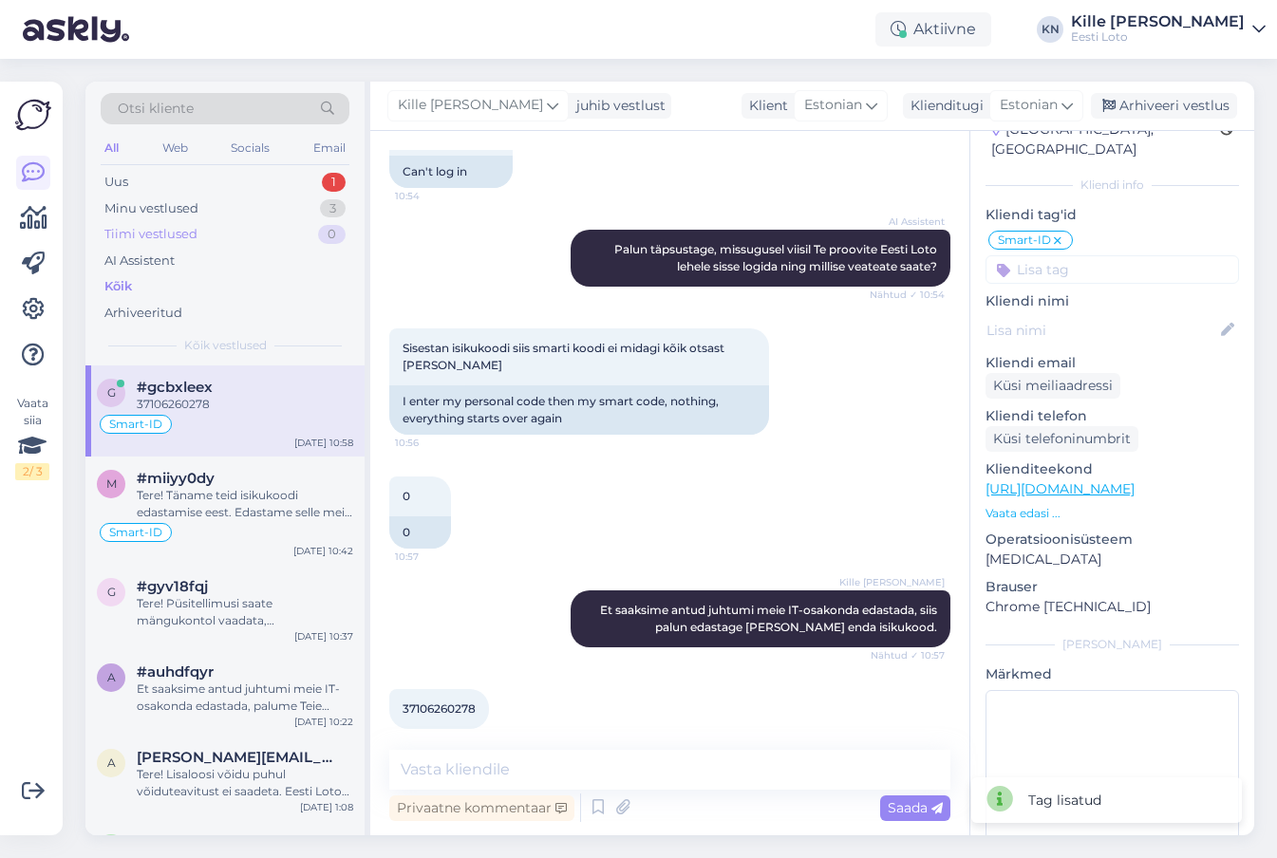
click at [225, 225] on div "Tiimi vestlused 0" at bounding box center [225, 234] width 249 height 27
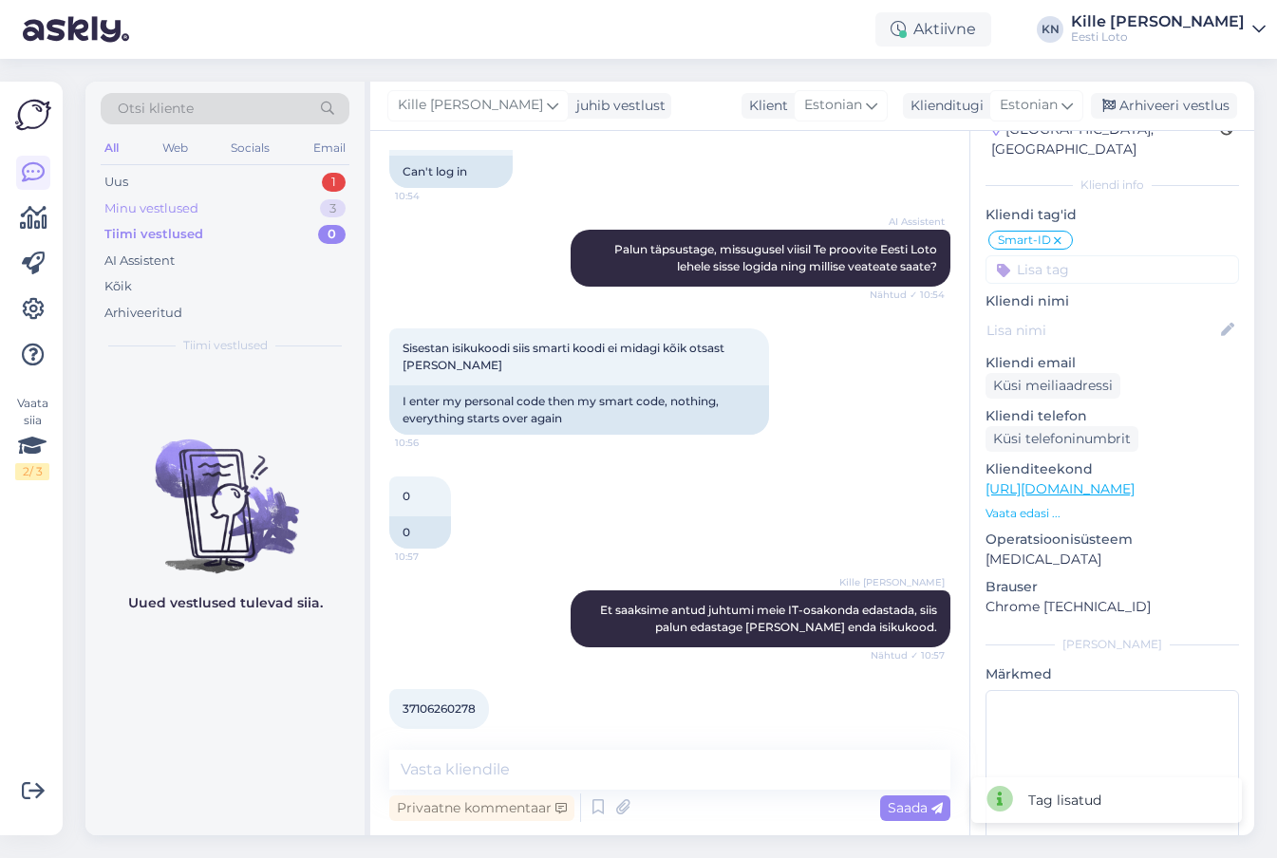
click at [219, 211] on div "Minu vestlused 3" at bounding box center [225, 209] width 249 height 27
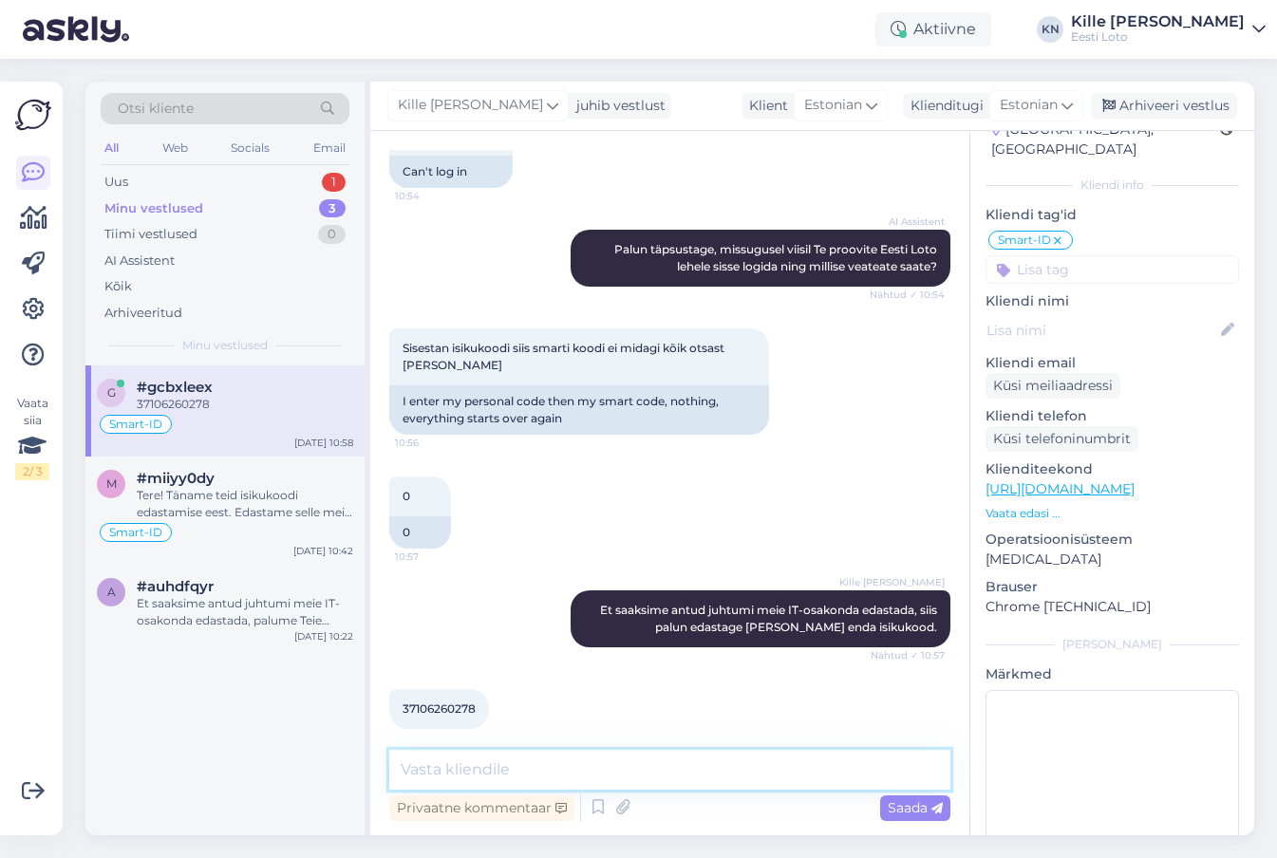
click at [525, 775] on textarea at bounding box center [669, 770] width 561 height 40
paste textarea "Alternatiivina saame hetkel soovitada valida "Unustasid salasõna" ja avaneval l…"
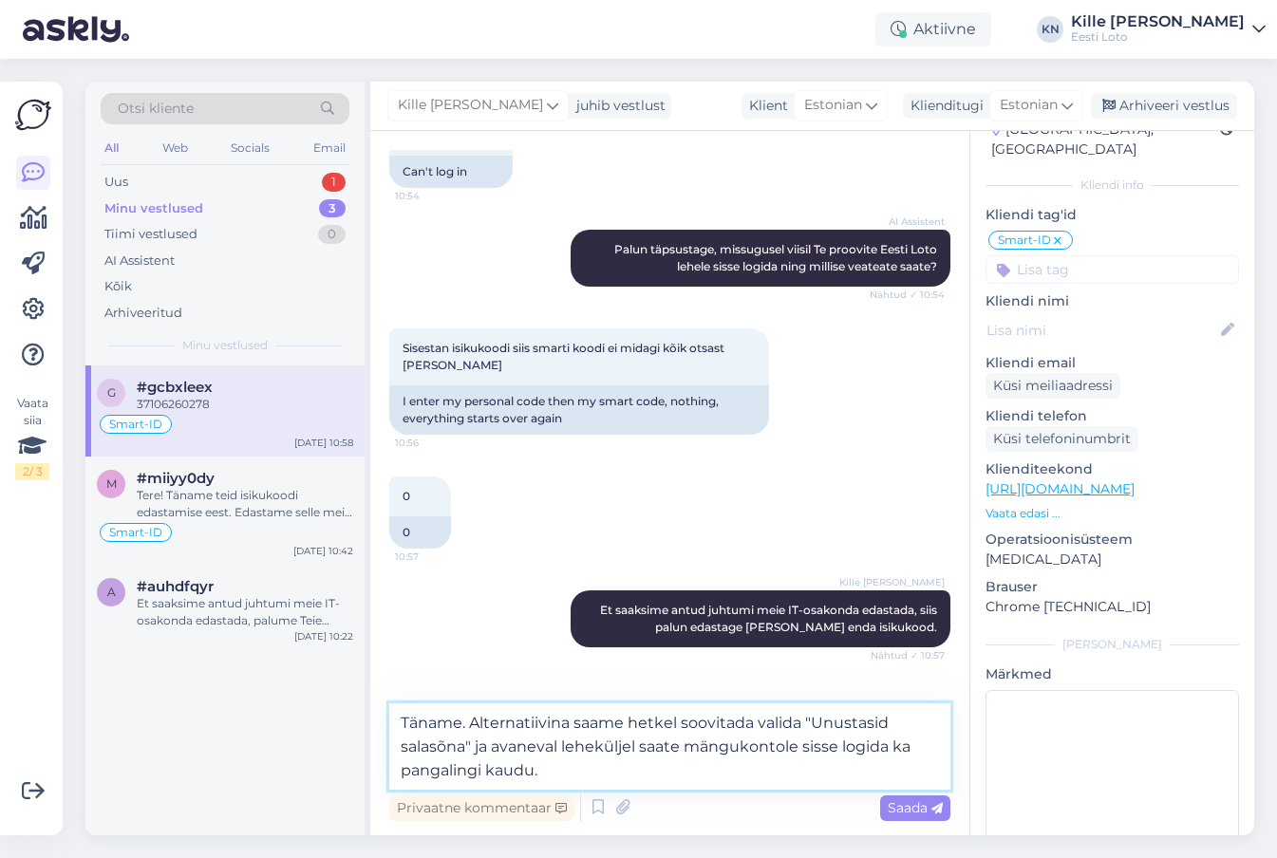
scroll to position [778, 0]
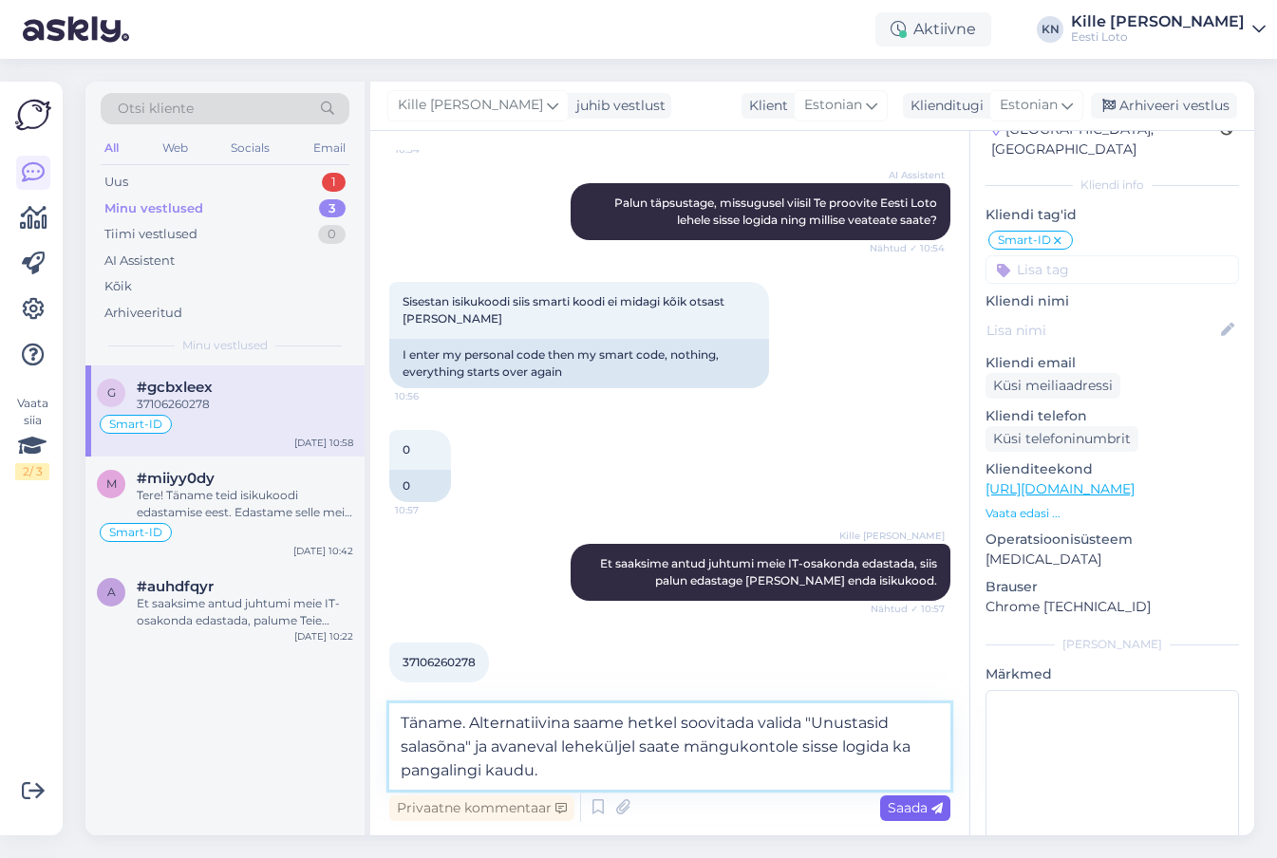
type textarea "Täname. Alternatiivina saame hetkel soovitada valida "Unustasid salasõna" ja av…"
click at [906, 809] on span "Saada" at bounding box center [915, 807] width 55 height 17
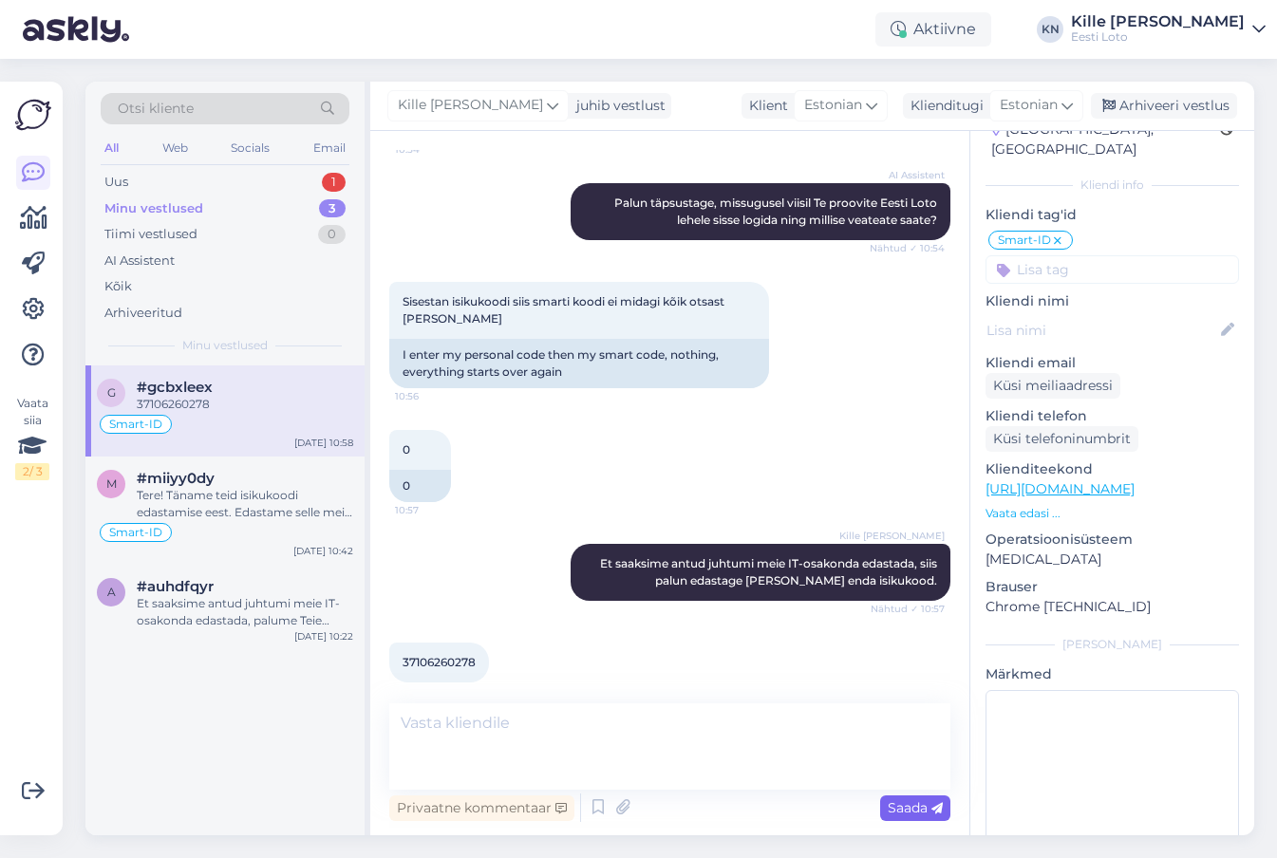
scroll to position [847, 0]
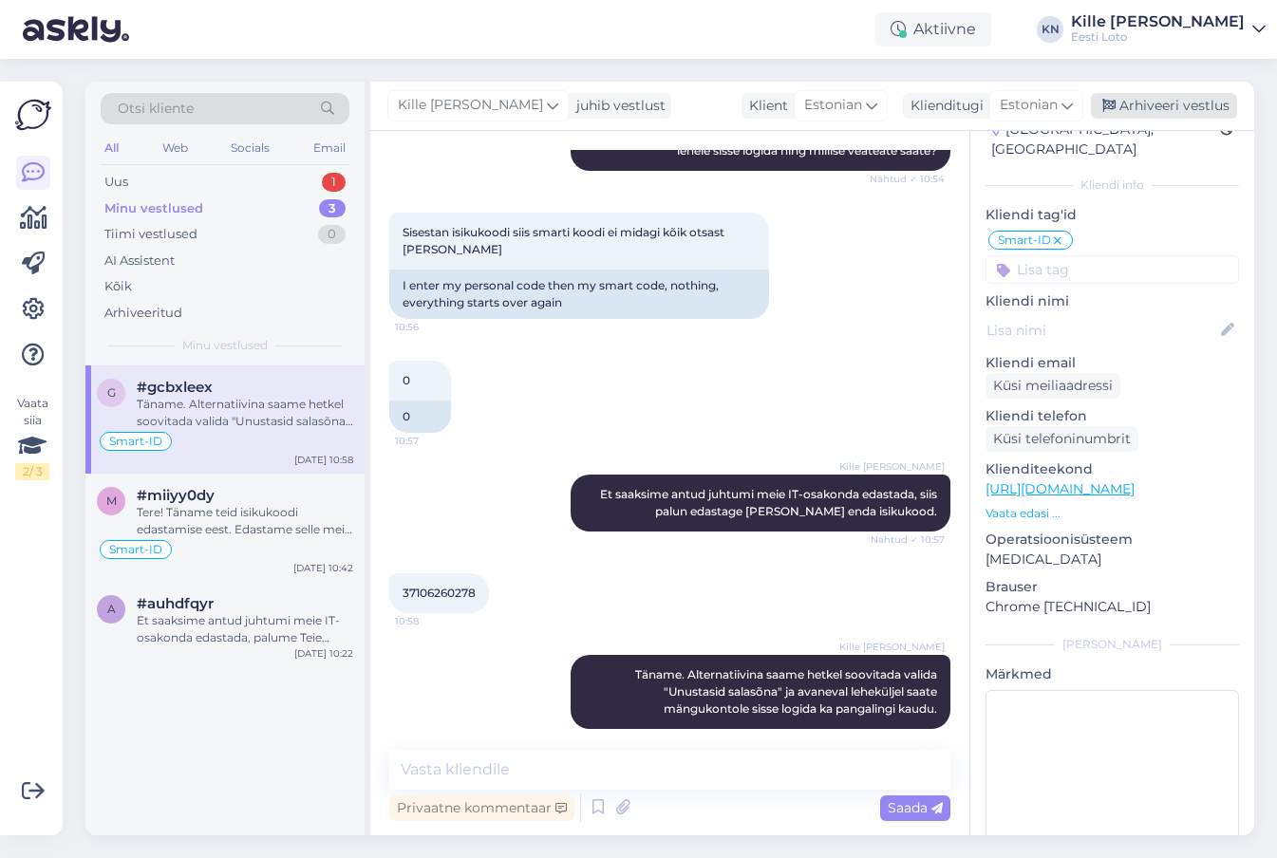
click at [1180, 99] on div "Arhiveeri vestlus" at bounding box center [1164, 106] width 146 height 26
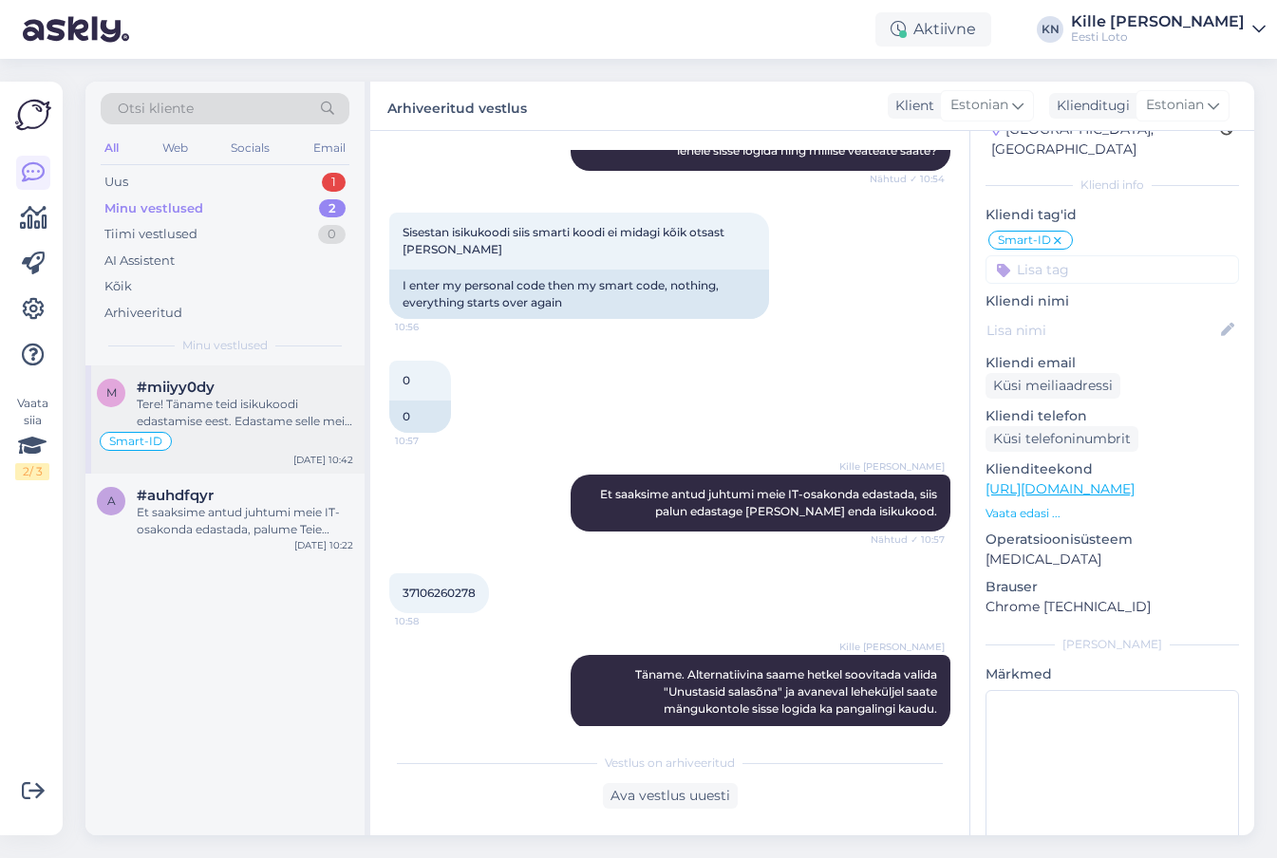
click at [248, 401] on div "Tere! Täname teid isikukoodi edastamise eest. Edastame selle meie IT-osakonnale…" at bounding box center [245, 413] width 216 height 34
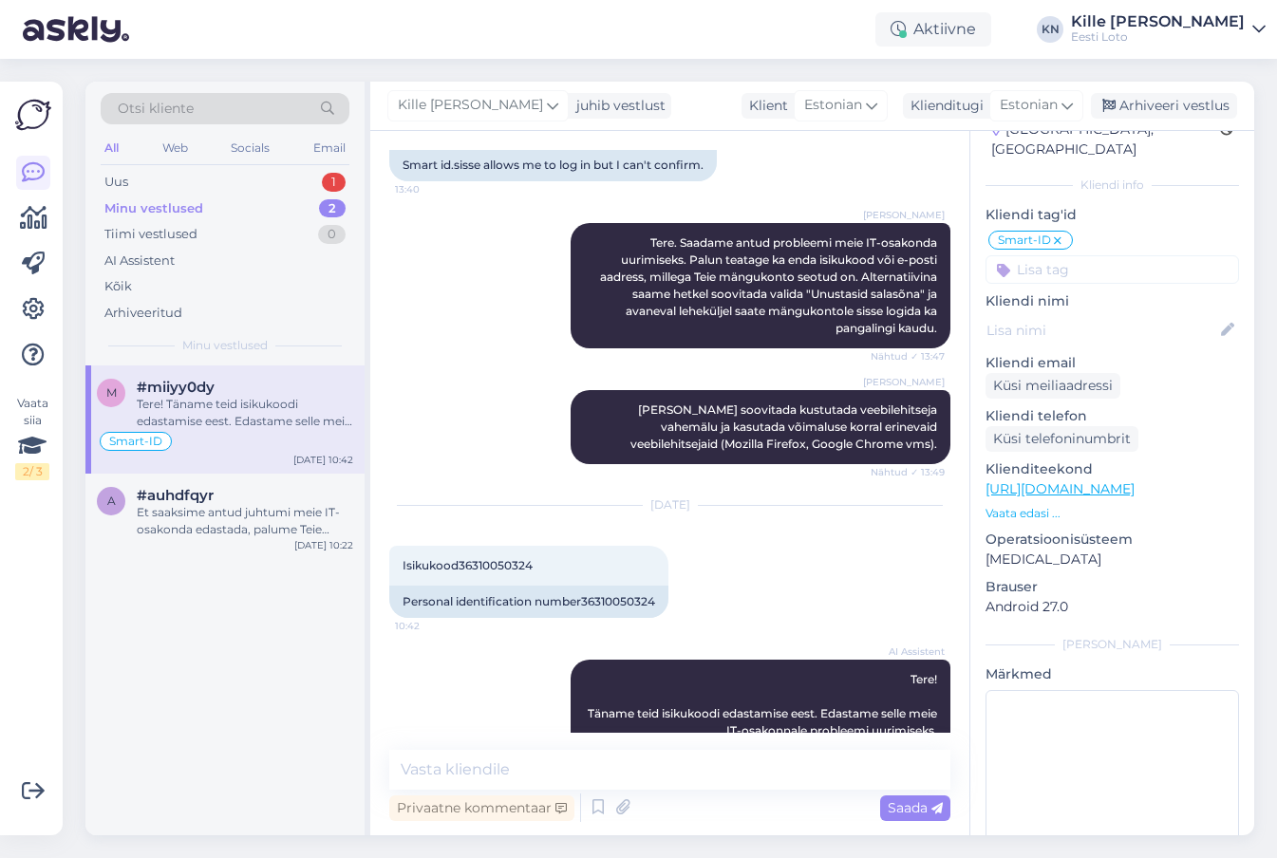
scroll to position [427, 0]
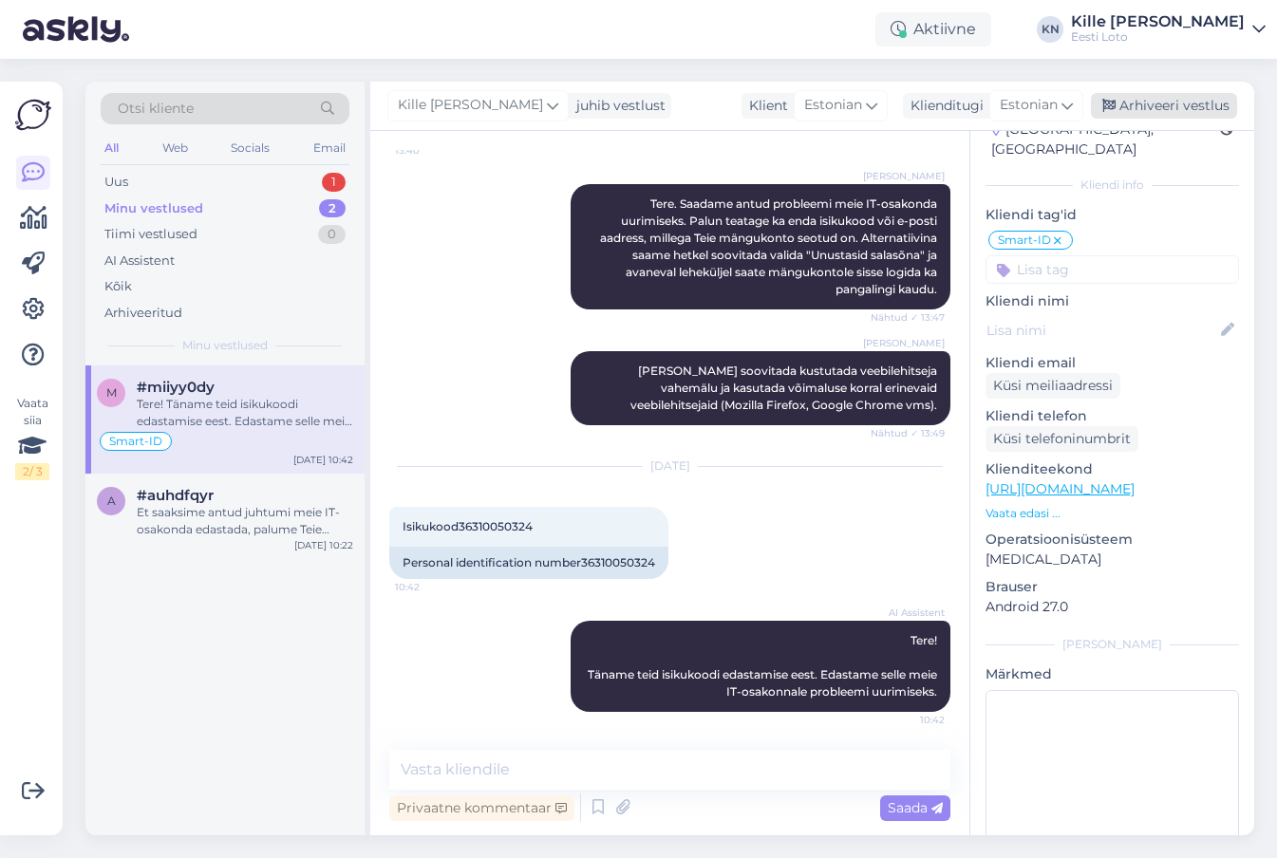
click at [1167, 101] on div "Arhiveeri vestlus" at bounding box center [1164, 106] width 146 height 26
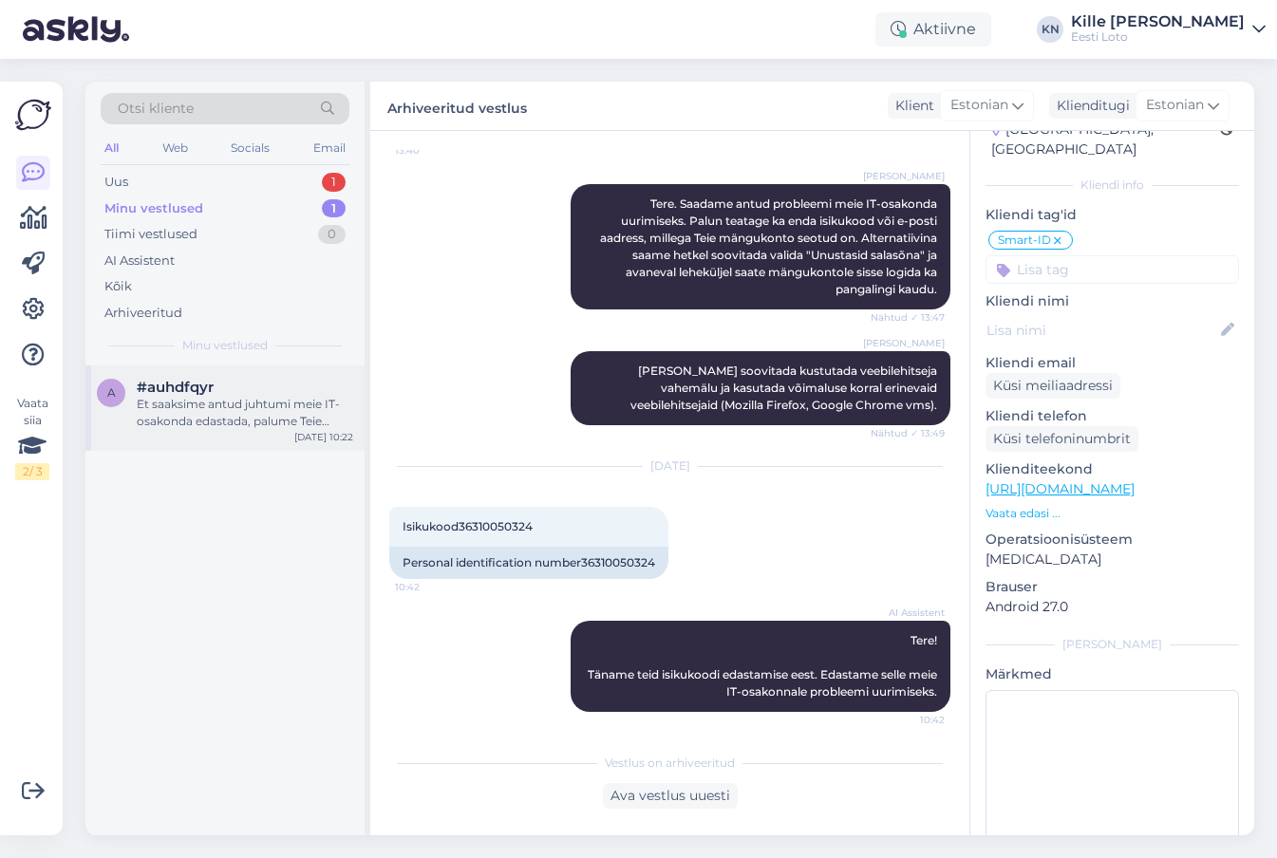
click at [209, 384] on span "#auhdfqyr" at bounding box center [175, 387] width 77 height 17
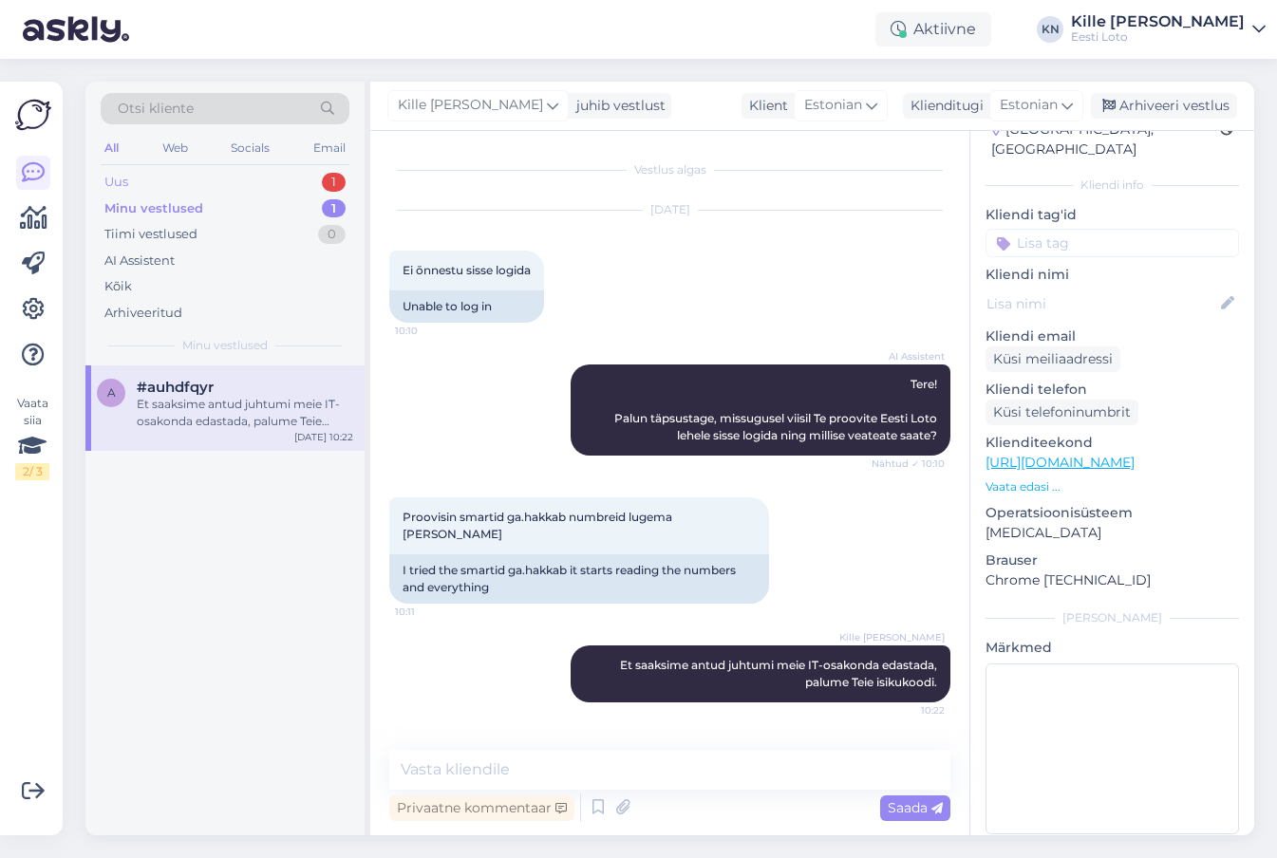
click at [160, 185] on div "Uus 1" at bounding box center [225, 182] width 249 height 27
